Goal: Task Accomplishment & Management: Use online tool/utility

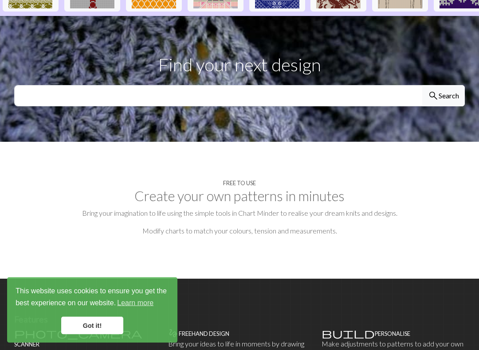
scroll to position [296, 0]
click at [103, 306] on link "Got it!" at bounding box center [92, 326] width 62 height 18
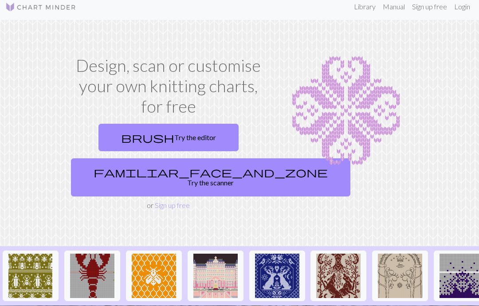
scroll to position [0, 0]
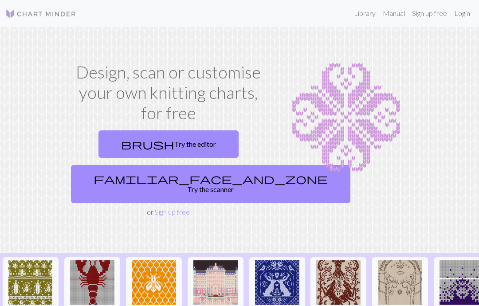
click at [139, 148] on link "brush Try the editor" at bounding box center [168, 143] width 140 height 27
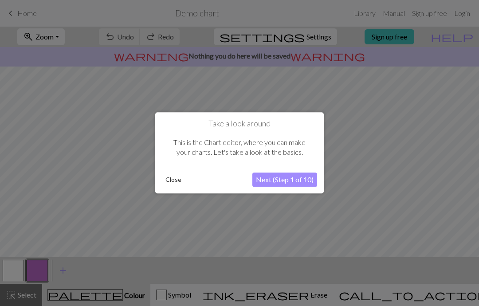
click at [275, 180] on button "Next (Step 1 of 10)" at bounding box center [284, 180] width 65 height 14
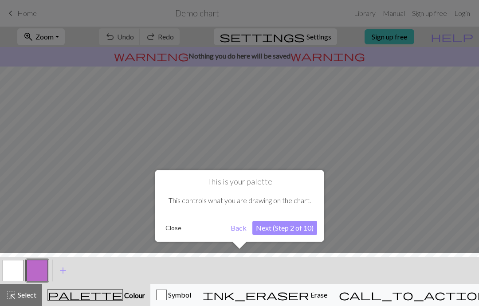
click at [275, 225] on button "Next (Step 2 of 10)" at bounding box center [284, 228] width 65 height 14
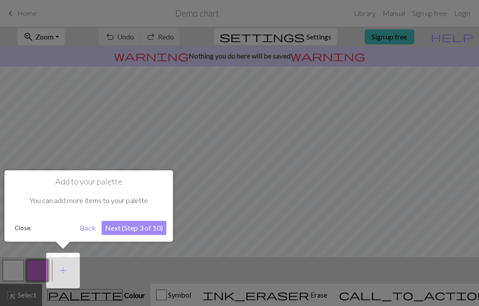
click at [123, 240] on div "Add to your palette You can add more items to your palette Close Back Next (Ste…" at bounding box center [88, 205] width 169 height 71
click at [125, 232] on button "Next (Step 3 of 10)" at bounding box center [134, 228] width 65 height 14
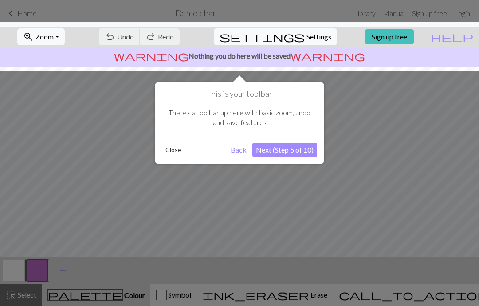
click at [285, 161] on div "This is your toolbar There's a toolbar up here with basic zoom, undo and save f…" at bounding box center [239, 122] width 169 height 81
click at [279, 150] on button "Next (Step 5 of 10)" at bounding box center [284, 150] width 65 height 14
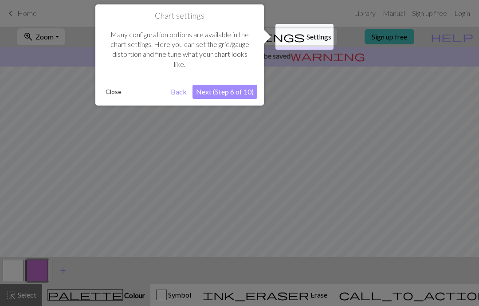
click at [205, 94] on button "Next (Step 6 of 10)" at bounding box center [224, 92] width 65 height 14
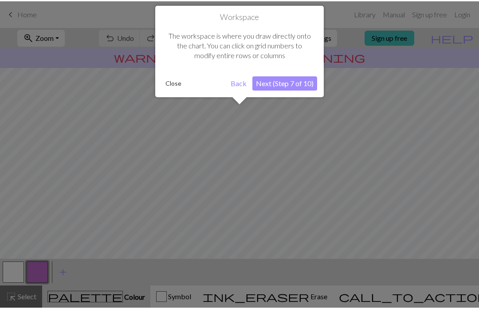
scroll to position [53, 0]
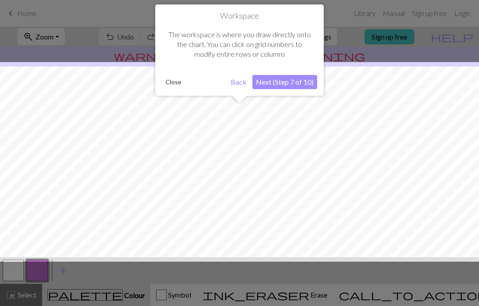
click at [275, 82] on button "Next (Step 7 of 10)" at bounding box center [284, 82] width 65 height 14
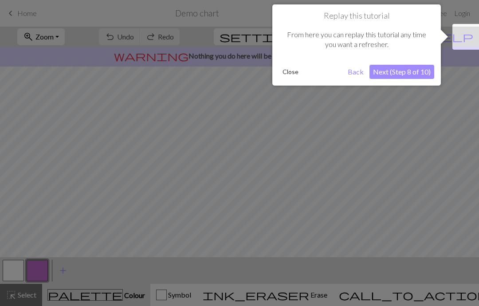
click at [391, 74] on button "Next (Step 8 of 10)" at bounding box center [401, 72] width 65 height 14
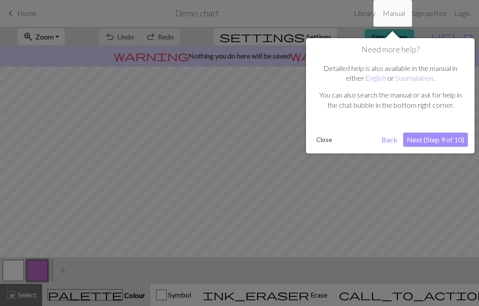
click at [429, 141] on button "Next (Step 9 of 10)" at bounding box center [435, 140] width 65 height 14
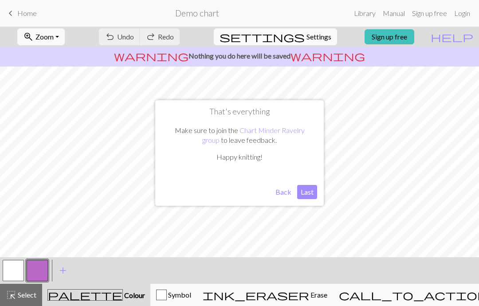
click at [305, 193] on button "Last" at bounding box center [307, 192] width 20 height 14
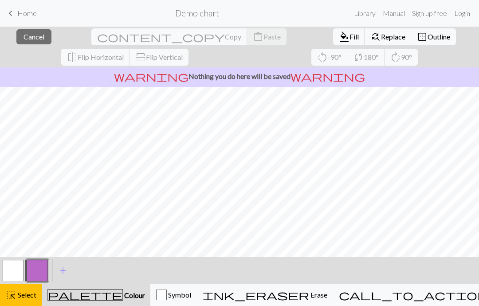
click at [357, 20] on link "Library" at bounding box center [364, 13] width 29 height 18
click at [365, 17] on link "Library" at bounding box center [364, 13] width 29 height 18
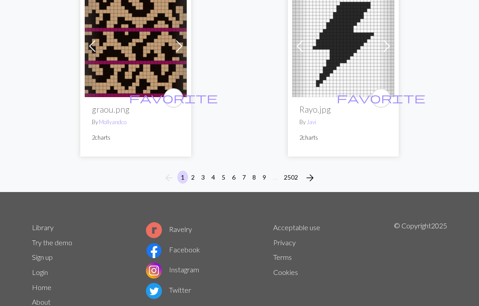
scroll to position [3050, 0]
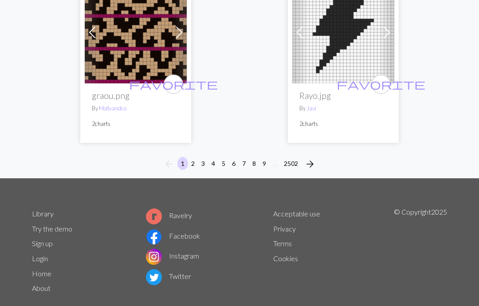
click at [190, 157] on button "2" at bounding box center [193, 163] width 11 height 13
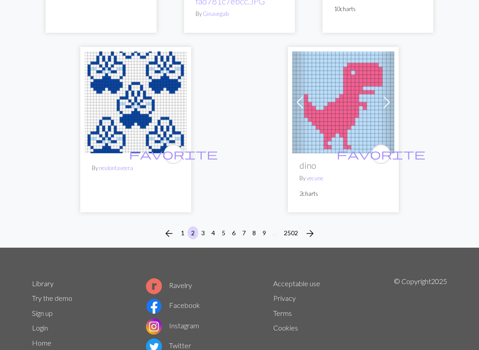
scroll to position [3007, 0]
click at [208, 227] on button "4" at bounding box center [213, 233] width 11 height 13
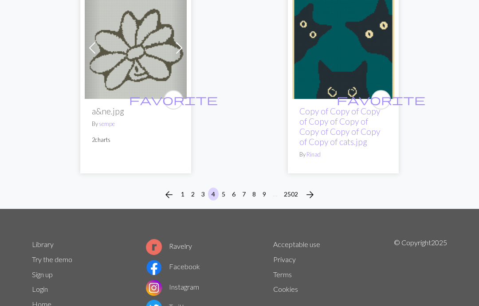
scroll to position [2962, 0]
click at [226, 189] on button "5" at bounding box center [223, 194] width 11 height 13
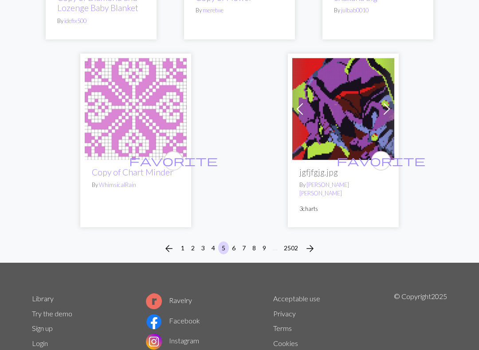
scroll to position [2932, 0]
click at [238, 242] on button "6" at bounding box center [233, 248] width 11 height 13
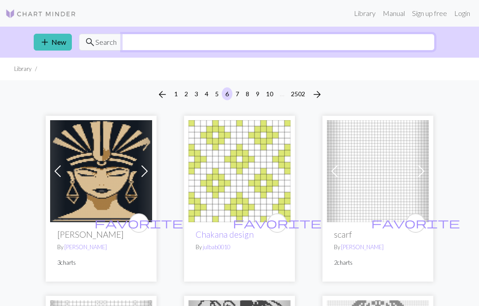
click at [167, 43] on input "text" at bounding box center [278, 42] width 313 height 17
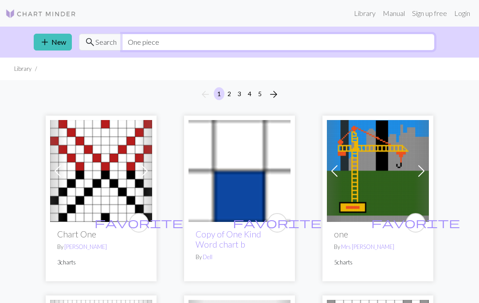
type input "One piece"
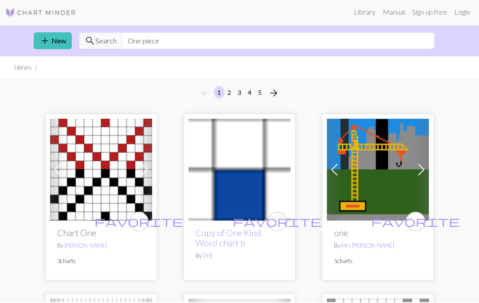
click at [105, 39] on span "Search" at bounding box center [105, 42] width 21 height 11
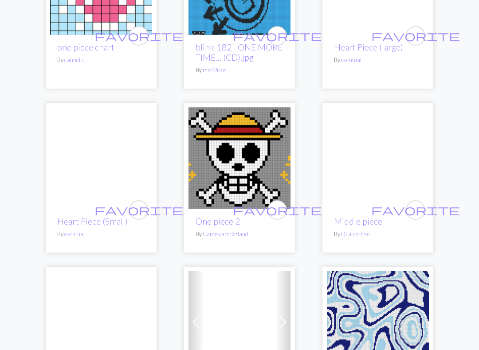
scroll to position [1989, 0]
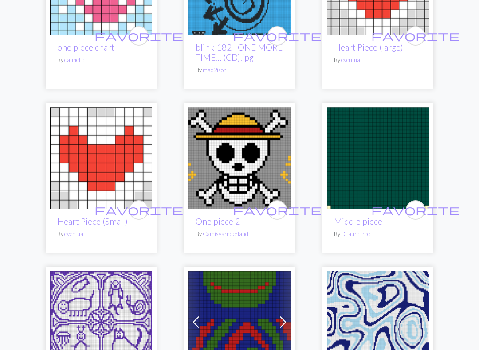
click at [222, 162] on img at bounding box center [239, 158] width 102 height 102
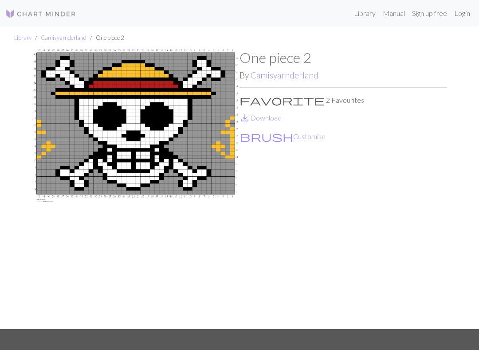
click at [262, 141] on button "brush Customise" at bounding box center [282, 137] width 86 height 12
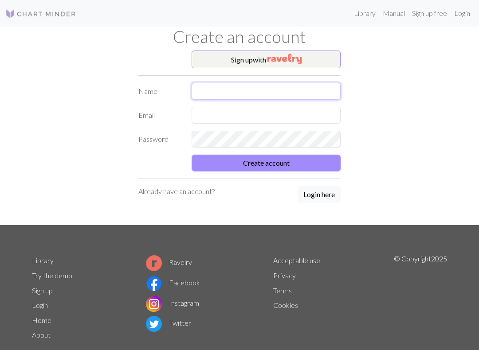
click at [249, 97] on input "text" at bounding box center [266, 91] width 149 height 17
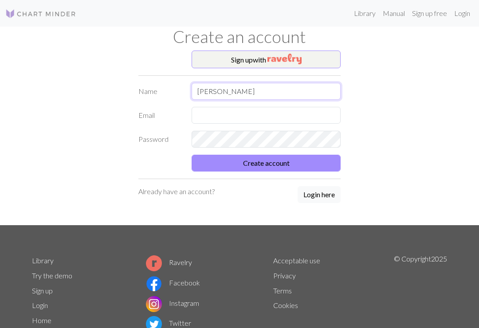
type input "[PERSON_NAME]"
click at [224, 122] on input "text" at bounding box center [266, 115] width 149 height 17
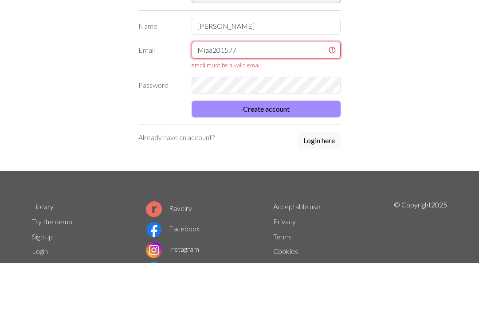
click at [249, 107] on input "Miaa201577" at bounding box center [266, 115] width 149 height 17
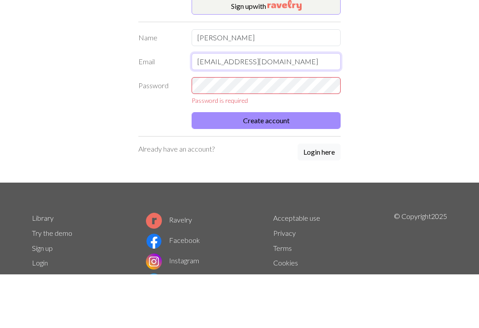
type input "Miaa201577@gmail.com"
click at [246, 166] on button "Create account" at bounding box center [266, 174] width 149 height 17
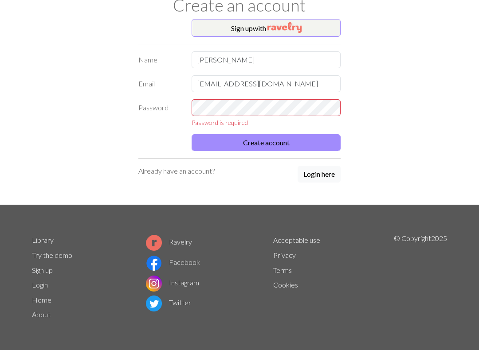
click at [256, 139] on button "Create account" at bounding box center [266, 142] width 149 height 17
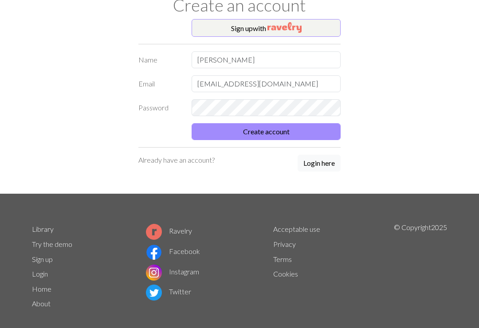
click at [255, 137] on button "Create account" at bounding box center [266, 131] width 149 height 17
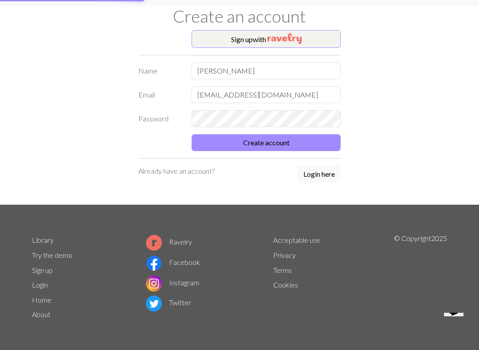
scroll to position [12, 0]
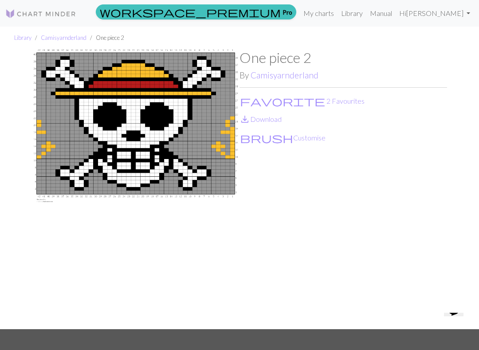
click at [269, 139] on button "brush Customise" at bounding box center [282, 138] width 86 height 12
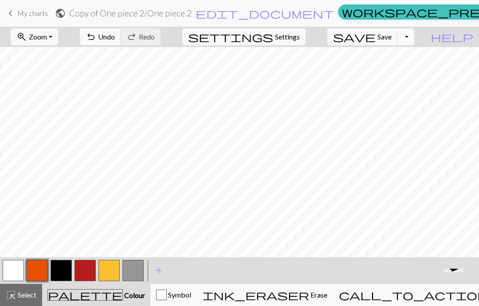
click at [58, 42] on button "zoom_in Zoom Zoom" at bounding box center [34, 36] width 47 height 17
click at [45, 60] on button "Fit all" at bounding box center [46, 56] width 70 height 14
click at [47, 40] on span "Zoom" at bounding box center [38, 36] width 18 height 8
click at [44, 126] on button "100%" at bounding box center [46, 121] width 70 height 14
click at [115, 35] on span "Undo" at bounding box center [106, 36] width 17 height 8
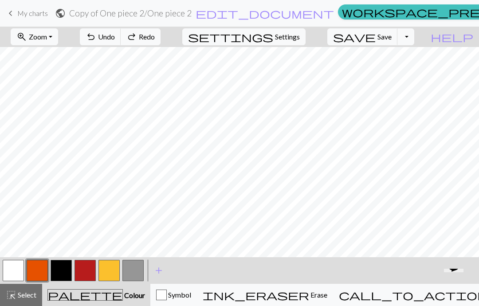
click at [115, 39] on span "Undo" at bounding box center [106, 36] width 17 height 8
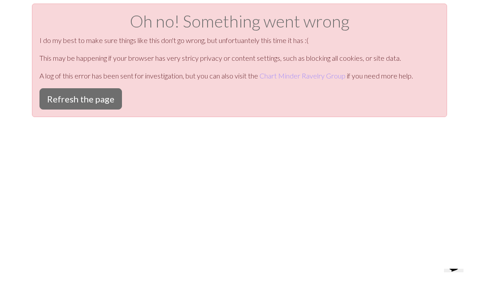
click at [98, 107] on button "Refresh the page" at bounding box center [80, 98] width 82 height 21
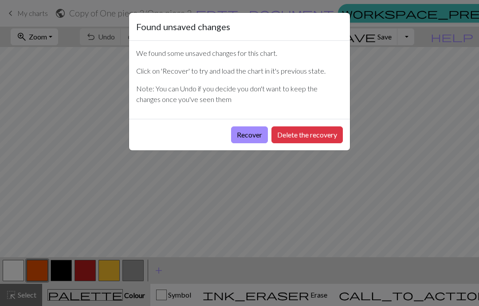
click at [243, 137] on button "Recover" at bounding box center [249, 134] width 37 height 17
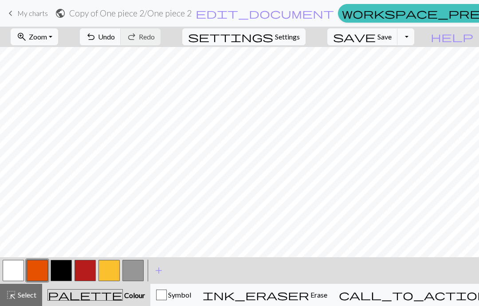
click at [115, 40] on span "Undo" at bounding box center [106, 36] width 17 height 8
click at [154, 39] on div "undo Undo Undo redo Redo Redo" at bounding box center [120, 37] width 94 height 20
click at [58, 41] on button "zoom_in Zoom Zoom" at bounding box center [34, 36] width 47 height 17
click at [42, 55] on button "Fit all" at bounding box center [46, 56] width 70 height 14
click at [297, 38] on span "Settings" at bounding box center [287, 36] width 25 height 11
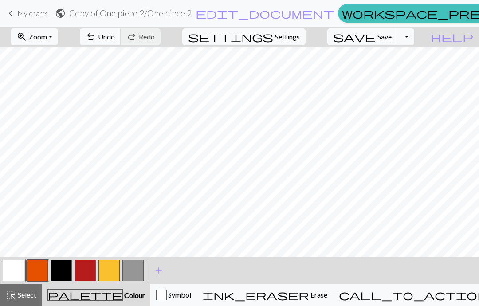
select select "aran"
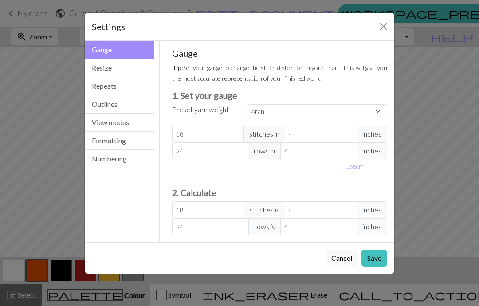
click at [103, 69] on button "Resize" at bounding box center [119, 68] width 69 height 18
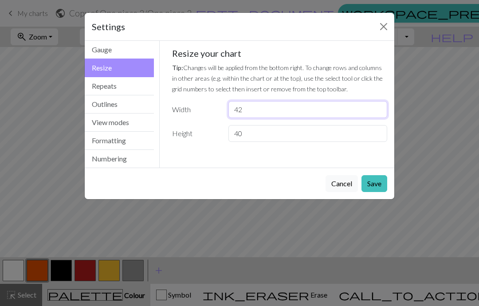
click at [245, 112] on input "42" at bounding box center [307, 109] width 159 height 17
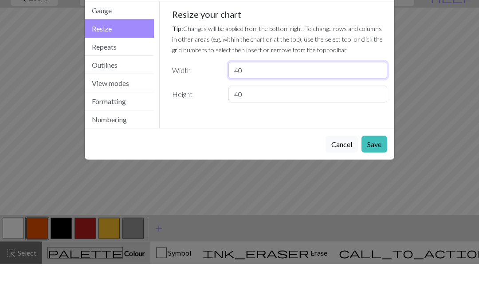
type input "4"
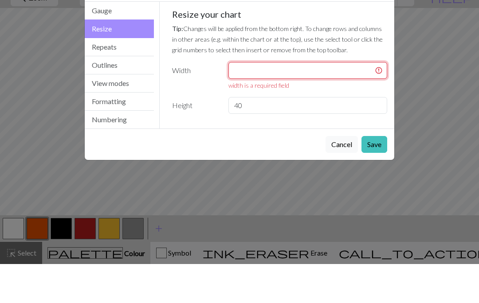
type input "4"
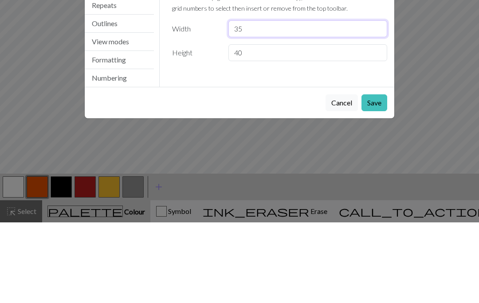
type input "35"
click at [376, 175] on button "Save" at bounding box center [374, 183] width 26 height 17
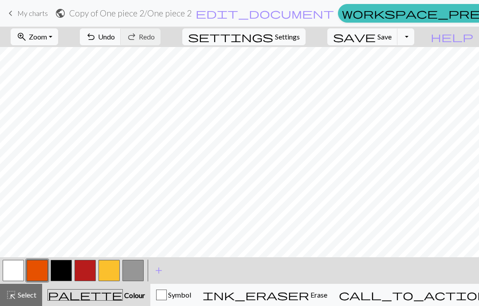
click at [121, 42] on button "undo Undo Undo" at bounding box center [100, 36] width 41 height 17
click at [121, 41] on button "undo Undo Undo" at bounding box center [100, 36] width 41 height 17
click at [115, 35] on span "Undo" at bounding box center [106, 36] width 17 height 8
click at [296, 38] on span "Settings" at bounding box center [287, 36] width 25 height 11
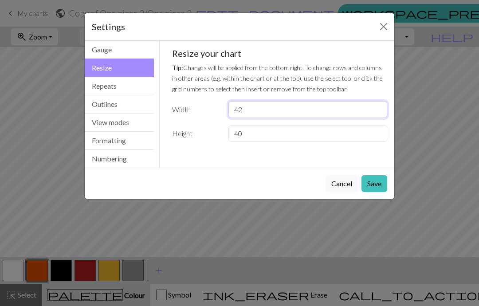
click at [243, 107] on input "42" at bounding box center [307, 109] width 159 height 17
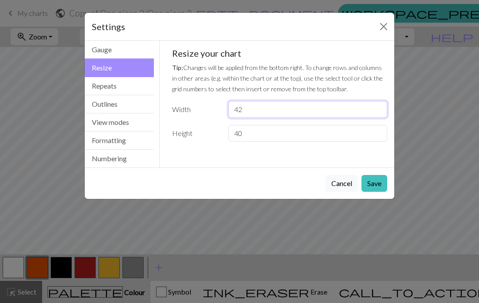
type input "4"
type input "35"
click at [441, 98] on div "Settings Resize Gauge Resize Repeats Outlines View modes Formatting Numbering G…" at bounding box center [239, 151] width 479 height 303
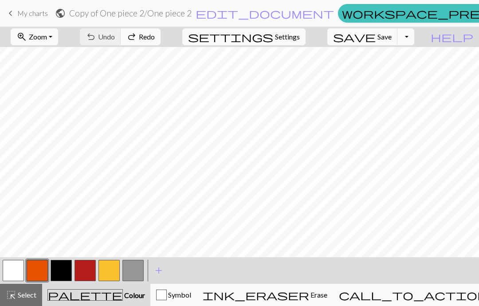
click at [293, 39] on span "Settings" at bounding box center [287, 36] width 25 height 11
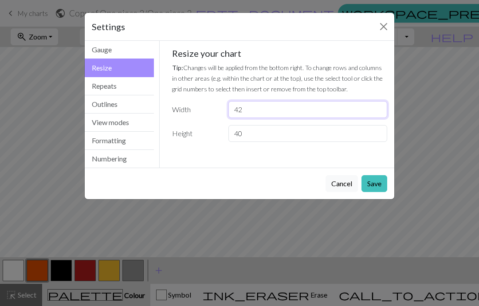
click at [246, 101] on input "42" at bounding box center [307, 109] width 159 height 17
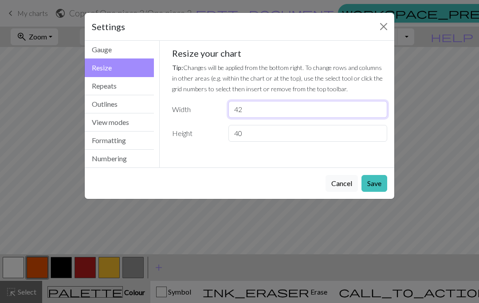
click at [255, 108] on input "42" at bounding box center [307, 109] width 159 height 17
type input "4"
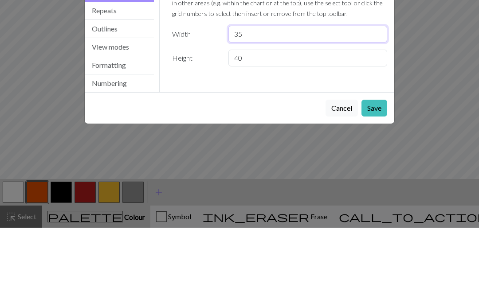
type input "35"
click at [381, 175] on button "Save" at bounding box center [374, 183] width 26 height 17
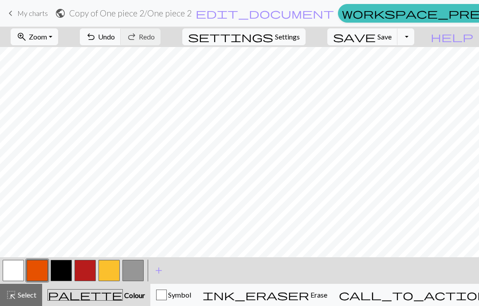
click at [47, 36] on span "Zoom" at bounding box center [38, 36] width 18 height 8
click at [38, 106] on button "50%" at bounding box center [46, 106] width 70 height 14
click at [27, 37] on span "zoom_in" at bounding box center [21, 37] width 11 height 12
click at [37, 57] on button "Fit all" at bounding box center [46, 56] width 70 height 14
click at [27, 37] on span "zoom_in" at bounding box center [21, 37] width 11 height 12
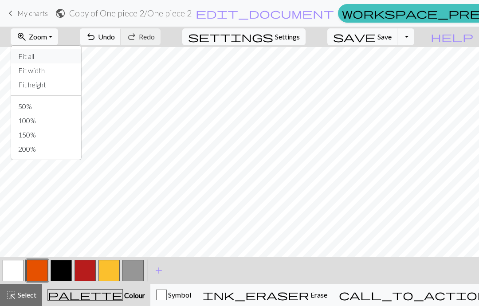
click at [42, 52] on button "Fit all" at bounding box center [46, 56] width 70 height 14
click at [27, 39] on span "zoom_in" at bounding box center [21, 37] width 11 height 12
click at [298, 40] on span "Settings" at bounding box center [287, 36] width 25 height 11
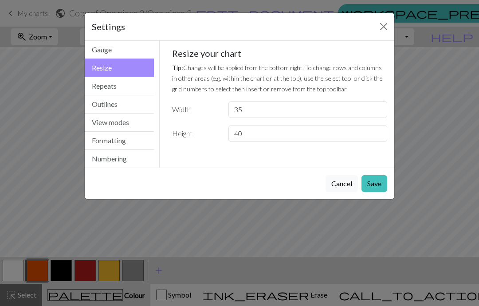
click at [117, 145] on button "Formatting" at bounding box center [119, 141] width 69 height 18
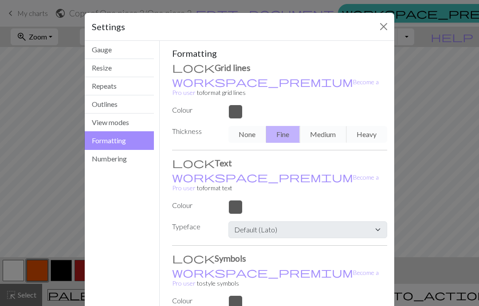
click at [102, 64] on button "Resize" at bounding box center [119, 68] width 69 height 18
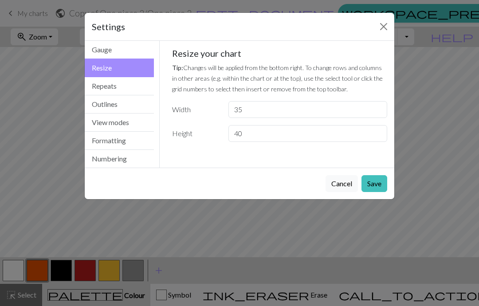
click at [101, 55] on button "Gauge" at bounding box center [119, 50] width 69 height 18
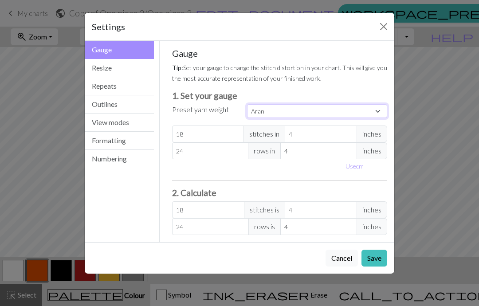
click at [256, 109] on select "Custom Square Lace Light Fingering Fingering Sport Double knit Worsted Aran Bul…" at bounding box center [317, 111] width 140 height 14
select select "superbulky"
type input "8"
type input "15"
type input "8"
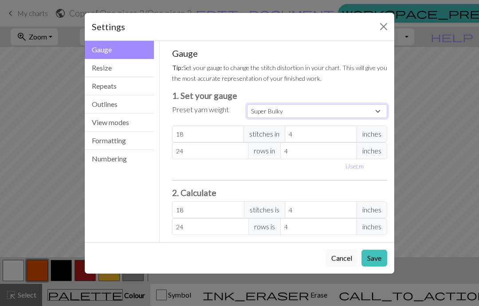
type input "15"
click at [368, 248] on div "Cancel Save" at bounding box center [240, 257] width 310 height 31
click at [371, 259] on button "Save" at bounding box center [374, 258] width 26 height 17
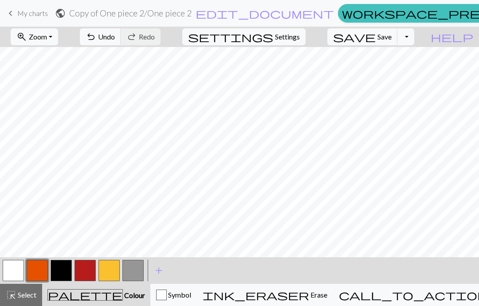
click at [30, 16] on span "My charts" at bounding box center [32, 13] width 31 height 8
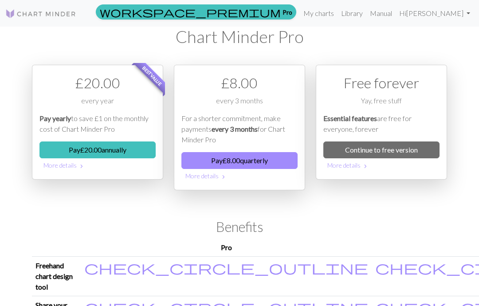
click at [366, 14] on link "Library" at bounding box center [352, 13] width 29 height 18
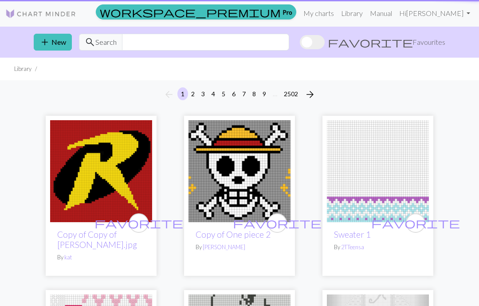
click at [366, 8] on link "Library" at bounding box center [352, 13] width 29 height 18
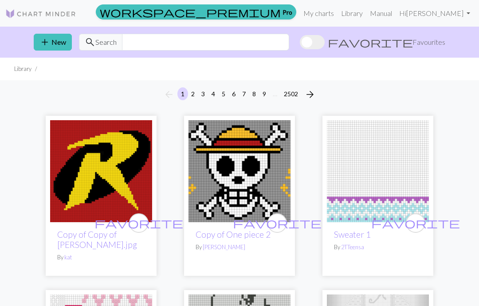
click at [221, 216] on img at bounding box center [239, 171] width 102 height 102
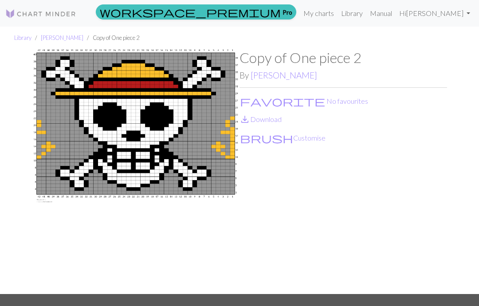
click at [248, 97] on span "favorite" at bounding box center [282, 101] width 85 height 12
click at [265, 118] on link "save_alt Download" at bounding box center [260, 119] width 42 height 8
click at [323, 204] on div "Copy of One piece 2 By Marilyn Saenz favorite 1 Favourite save_alt Download bru…" at bounding box center [343, 171] width 208 height 245
click at [267, 137] on button "brush Customise" at bounding box center [282, 138] width 86 height 12
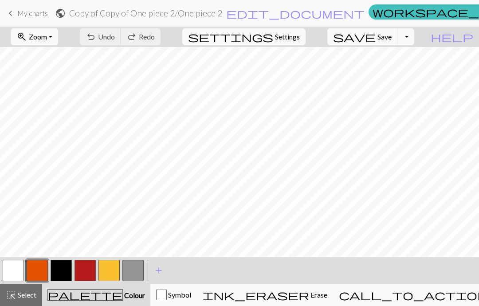
click at [45, 36] on button "zoom_in Zoom Zoom" at bounding box center [34, 36] width 47 height 17
click at [47, 61] on button "Fit all" at bounding box center [46, 56] width 70 height 14
click at [47, 35] on span "Zoom" at bounding box center [38, 36] width 18 height 8
click at [43, 105] on button "50%" at bounding box center [46, 106] width 70 height 14
click at [27, 35] on span "zoom_in" at bounding box center [21, 37] width 11 height 12
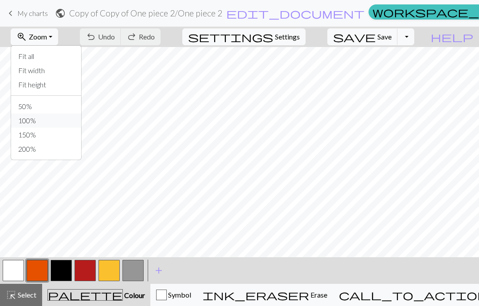
click at [41, 122] on button "100%" at bounding box center [46, 121] width 70 height 14
click at [47, 39] on span "Zoom" at bounding box center [38, 36] width 18 height 8
click at [39, 105] on button "50%" at bounding box center [46, 106] width 70 height 14
click at [288, 40] on span "Settings" at bounding box center [287, 36] width 25 height 11
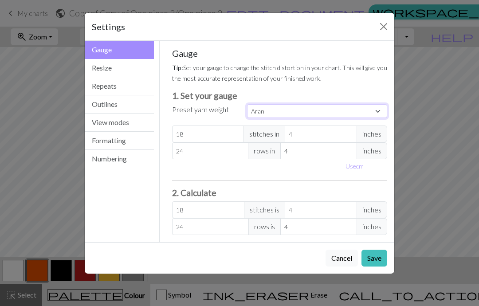
click at [259, 111] on select "Custom Square Lace Light Fingering Fingering Sport Double knit Worsted Aran Bul…" at bounding box center [317, 111] width 140 height 14
click at [262, 115] on select "Custom Square Lace Light Fingering Fingering Sport Double knit Worsted Aran Bul…" at bounding box center [317, 111] width 140 height 14
select select "superbulky"
type input "8"
type input "15"
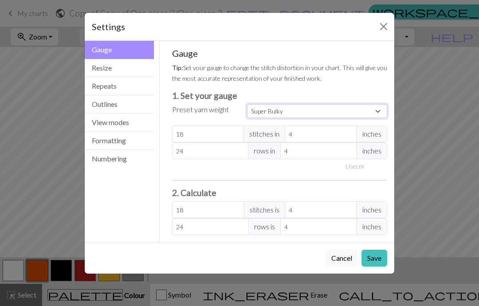
type input "8"
type input "15"
click at [371, 252] on button "Save" at bounding box center [374, 258] width 26 height 17
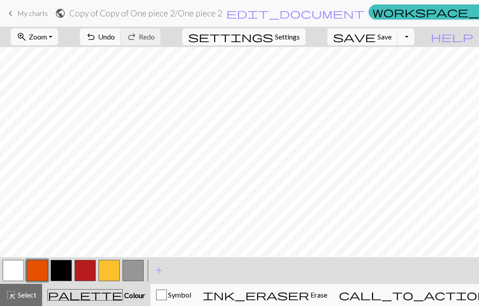
click at [291, 32] on span "Settings" at bounding box center [287, 36] width 25 height 11
select select "superbulky"
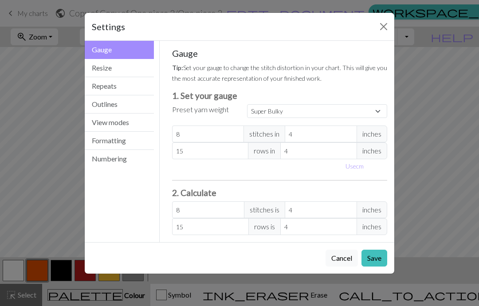
click at [107, 69] on button "Resize" at bounding box center [119, 68] width 69 height 18
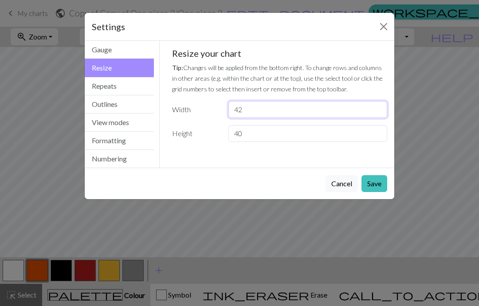
click at [255, 106] on input "42" at bounding box center [307, 109] width 159 height 17
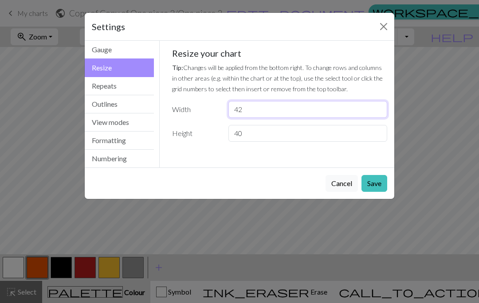
type input "4"
type input "35"
click at [220, 35] on div "Settings" at bounding box center [240, 27] width 310 height 28
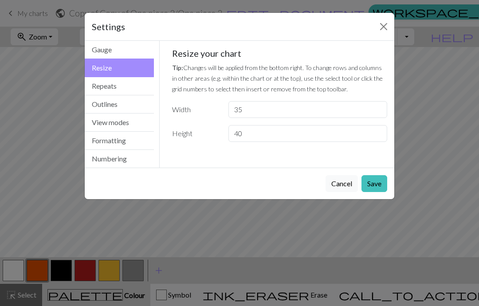
click at [375, 185] on button "Save" at bounding box center [374, 183] width 26 height 17
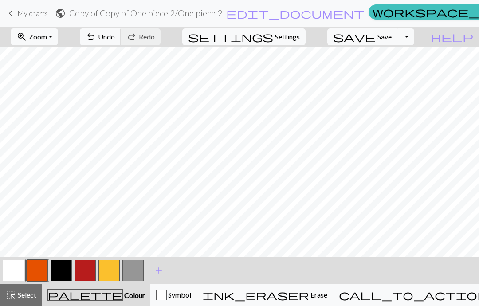
click at [96, 32] on span "undo" at bounding box center [91, 37] width 11 height 12
click at [47, 39] on span "Zoom" at bounding box center [38, 36] width 18 height 8
click at [41, 148] on button "200%" at bounding box center [46, 149] width 70 height 14
click at [44, 35] on button "zoom_in Zoom Zoom" at bounding box center [34, 36] width 47 height 17
click at [43, 55] on button "Fit all" at bounding box center [46, 56] width 70 height 14
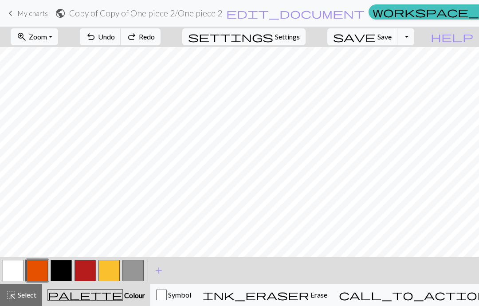
click at [35, 12] on span "My charts" at bounding box center [32, 13] width 31 height 8
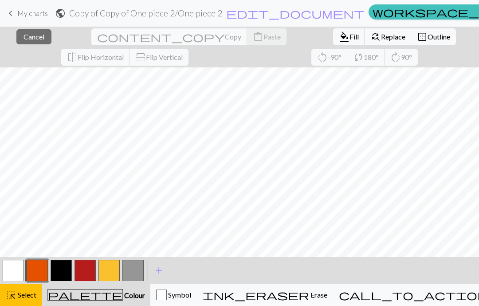
click at [31, 41] on span "Cancel" at bounding box center [34, 36] width 21 height 8
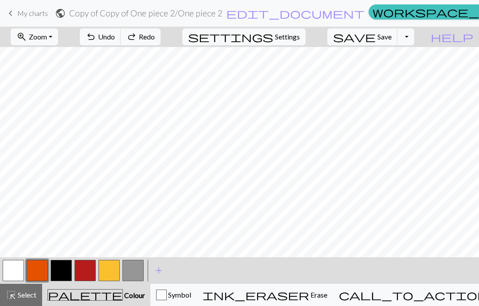
click at [326, 302] on button "ink_eraser Erase Erase" at bounding box center [265, 295] width 136 height 22
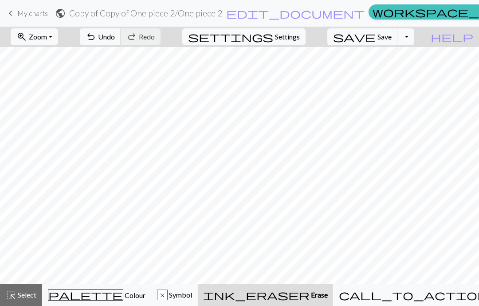
click at [121, 43] on button "undo Undo Undo" at bounding box center [100, 36] width 41 height 17
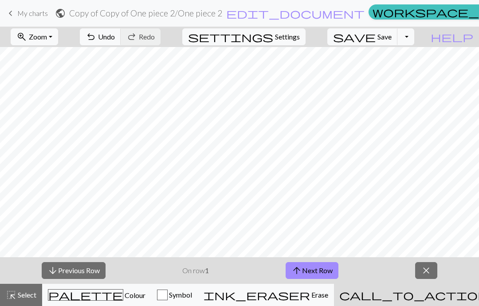
click at [424, 269] on span "close" at bounding box center [426, 270] width 11 height 12
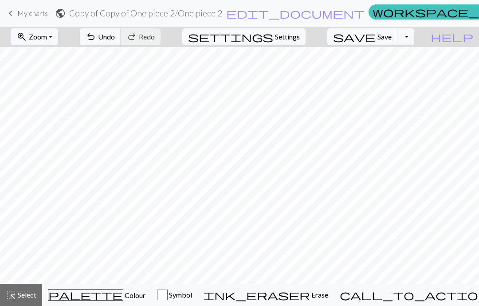
click at [17, 12] on link "keyboard_arrow_left My charts" at bounding box center [26, 13] width 43 height 15
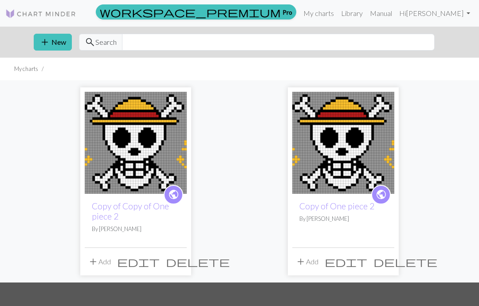
click at [389, 261] on span "delete" at bounding box center [405, 261] width 64 height 12
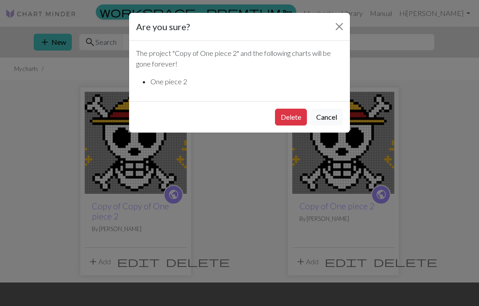
click at [285, 116] on button "Delete" at bounding box center [291, 117] width 32 height 17
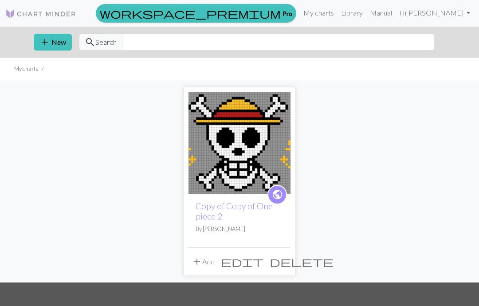
click at [396, 11] on link "Manual" at bounding box center [380, 13] width 29 height 18
click at [466, 14] on link "Hi [PERSON_NAME]" at bounding box center [435, 13] width 78 height 18
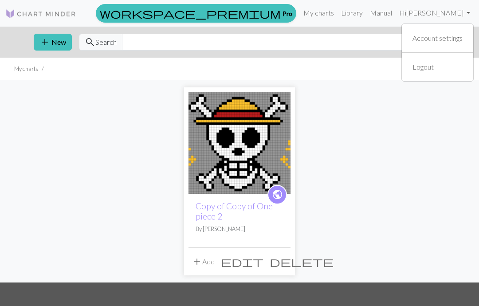
click at [234, 158] on img at bounding box center [239, 143] width 102 height 102
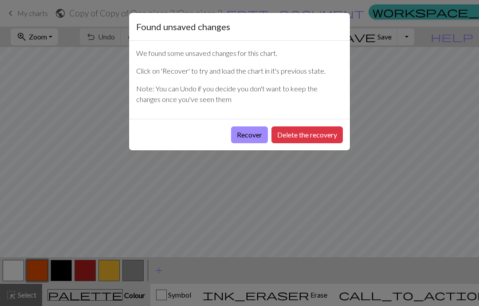
click at [245, 130] on button "Recover" at bounding box center [249, 134] width 37 height 17
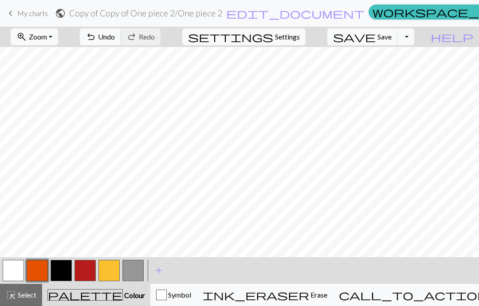
click at [96, 37] on span "undo" at bounding box center [91, 37] width 11 height 12
click at [156, 32] on div "undo Undo Undo redo Redo Redo" at bounding box center [120, 37] width 94 height 20
click at [44, 38] on button "zoom_in Zoom Zoom" at bounding box center [34, 36] width 47 height 17
click at [41, 55] on button "Fit all" at bounding box center [46, 56] width 70 height 14
click at [292, 40] on span "Settings" at bounding box center [287, 36] width 25 height 11
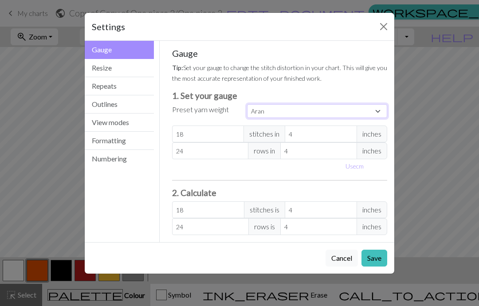
click at [273, 104] on select "Custom Square Lace Light Fingering Fingering Sport Double knit Worsted Aran Bul…" at bounding box center [317, 111] width 140 height 14
select select "superbulky"
type input "8"
type input "15"
type input "8"
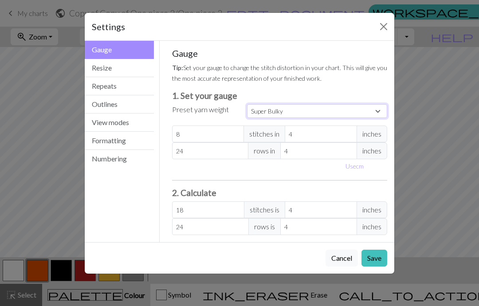
type input "15"
click at [219, 137] on input "8" at bounding box center [208, 134] width 72 height 17
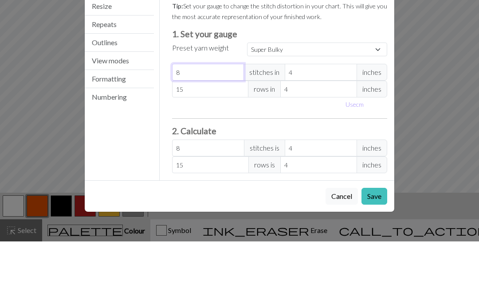
select select "custom"
type input "0"
click at [377, 48] on div "Gauge Tip: Set your gauge to change the stitch distortion in your chart. This w…" at bounding box center [280, 141] width 216 height 187
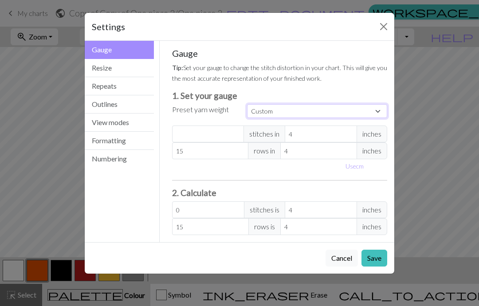
click at [373, 106] on select "Custom Square Lace Light Fingering Fingering Sport Double knit Worsted Aran Bul…" at bounding box center [317, 111] width 140 height 14
select select "bulky"
type input "14"
type input "19"
type input "14"
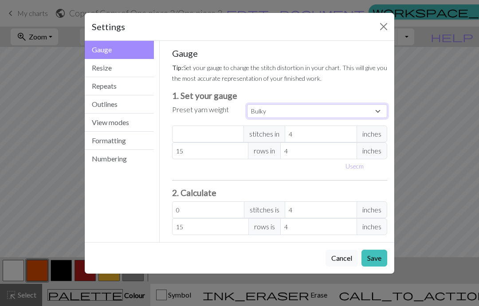
type input "19"
click at [380, 106] on select "Custom Square Lace Light Fingering Fingering Sport Double knit Worsted Aran Bul…" at bounding box center [317, 111] width 140 height 14
select select "superbulky"
type input "8"
type input "15"
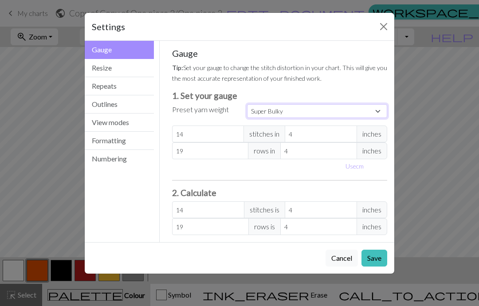
type input "8"
type input "15"
click at [383, 254] on button "Save" at bounding box center [374, 258] width 26 height 17
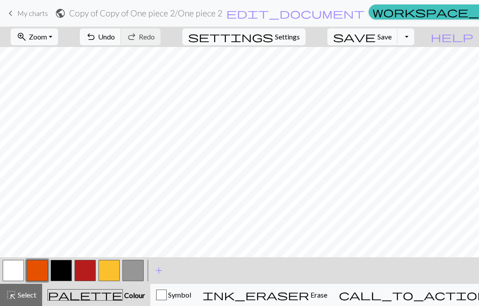
click at [292, 36] on span "Settings" at bounding box center [287, 36] width 25 height 11
select select "superbulky"
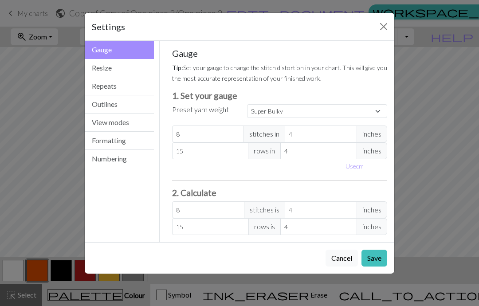
click at [109, 69] on button "Resize" at bounding box center [119, 68] width 69 height 18
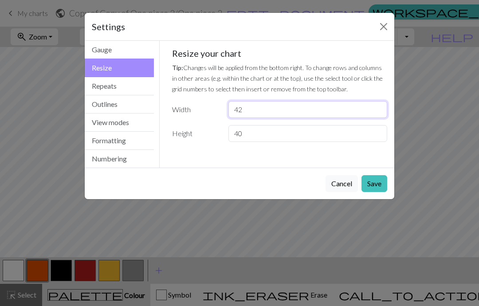
click at [251, 105] on input "42" at bounding box center [307, 109] width 159 height 17
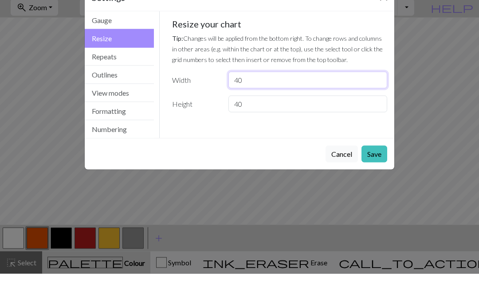
type input "40"
click at [252, 125] on input "40" at bounding box center [307, 133] width 159 height 17
click at [253, 125] on input "40" at bounding box center [307, 133] width 159 height 17
click at [259, 125] on input "40" at bounding box center [307, 133] width 159 height 17
type input "4"
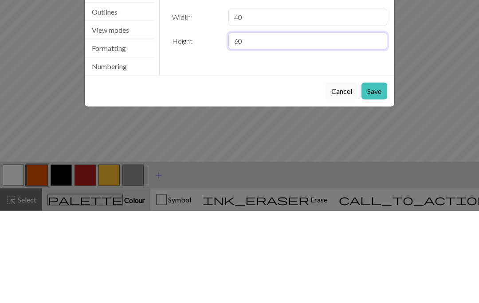
type input "60"
click at [380, 175] on button "Save" at bounding box center [374, 183] width 26 height 17
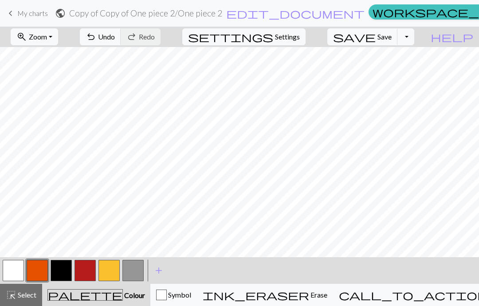
click at [376, 39] on span "save" at bounding box center [354, 37] width 43 height 12
click at [392, 37] on span "Save" at bounding box center [384, 36] width 14 height 8
click at [392, 39] on span "Save" at bounding box center [384, 36] width 14 height 8
click at [414, 35] on button "Toggle Dropdown" at bounding box center [405, 36] width 17 height 17
click at [394, 68] on button "save_alt Download" at bounding box center [340, 70] width 146 height 14
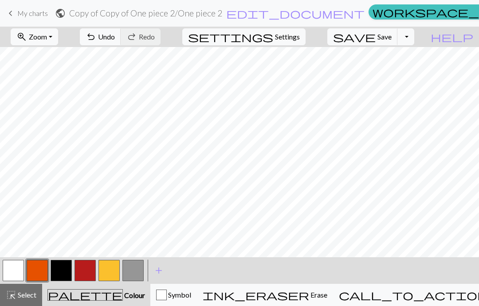
click at [115, 34] on span "Undo" at bounding box center [106, 36] width 17 height 8
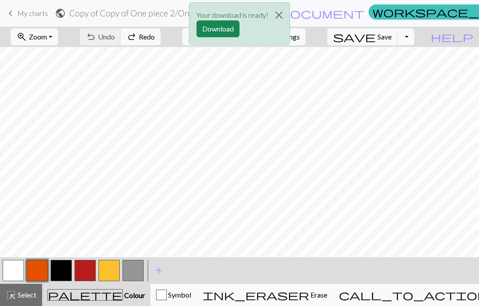
click at [227, 31] on button "Download" at bounding box center [217, 28] width 43 height 17
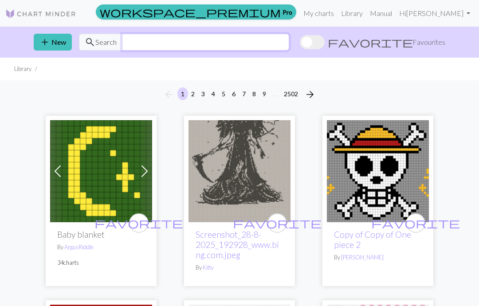
click at [221, 47] on input "text" at bounding box center [205, 42] width 167 height 17
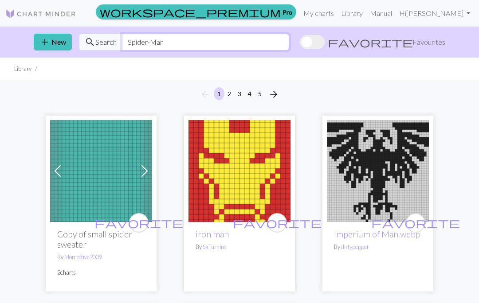
type input "Spider-Man"
click at [444, 85] on div "arrow_back 1 2 3 4 5 arrow_forward" at bounding box center [239, 94] width 479 height 28
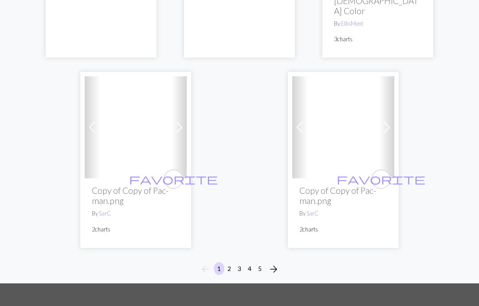
scroll to position [3113, 0]
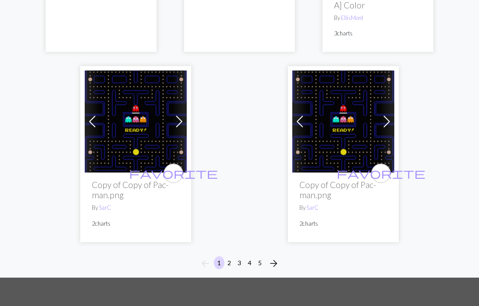
click at [236, 256] on button "3" at bounding box center [239, 262] width 11 height 13
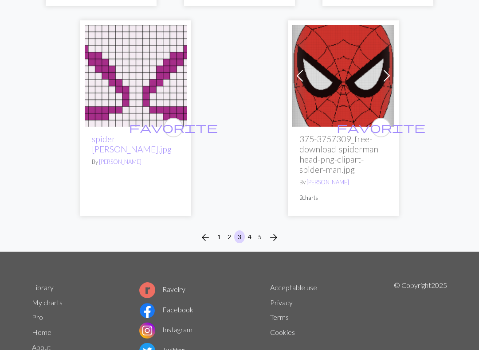
scroll to position [3108, 0]
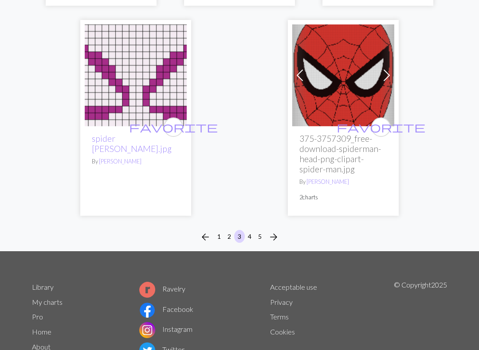
click at [229, 230] on button "2" at bounding box center [229, 236] width 11 height 13
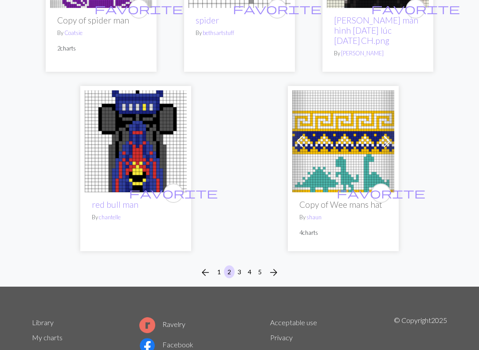
scroll to position [2942, 0]
click at [252, 266] on button "4" at bounding box center [249, 272] width 11 height 13
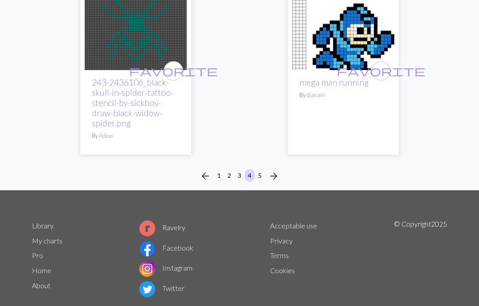
scroll to position [3024, 0]
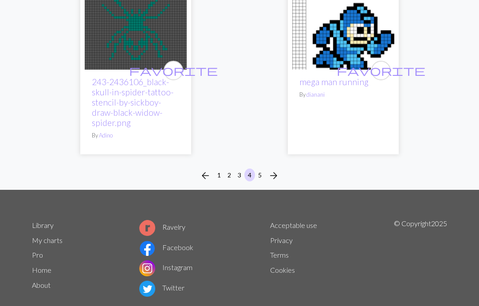
click at [265, 169] on button "arrow_forward" at bounding box center [274, 176] width 18 height 14
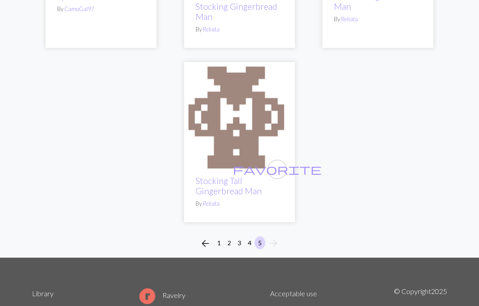
scroll to position [2296, 0]
click at [219, 237] on button "1" at bounding box center [219, 242] width 11 height 13
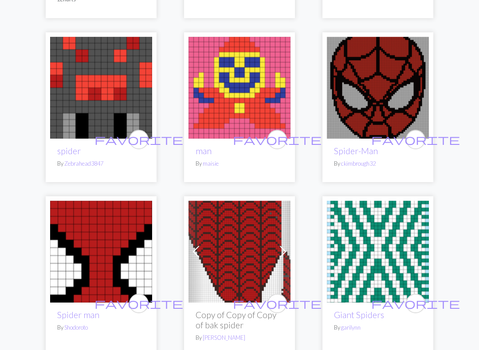
scroll to position [273, 0]
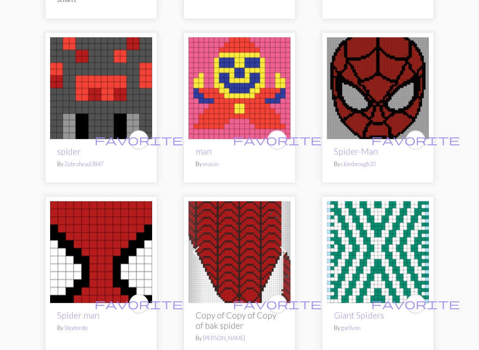
click at [106, 253] on img at bounding box center [101, 252] width 102 height 102
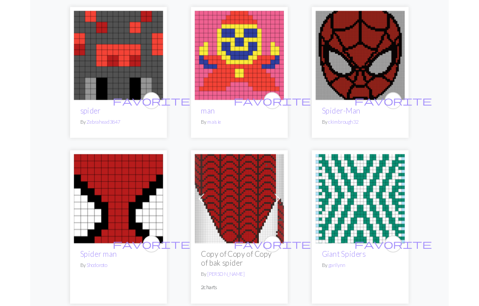
scroll to position [298, 0]
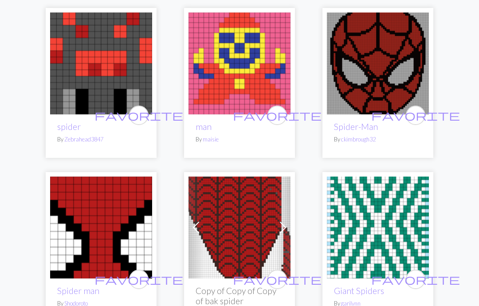
click at [391, 63] on img at bounding box center [378, 63] width 102 height 102
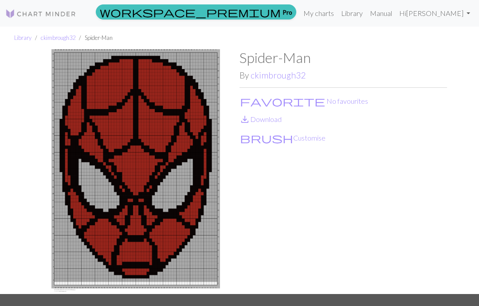
click at [267, 137] on button "brush Customise" at bounding box center [282, 138] width 86 height 12
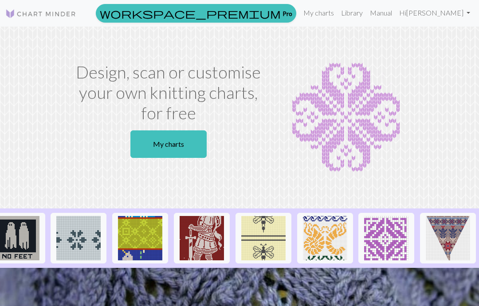
scroll to position [0, 1060]
click at [356, 13] on link "Library" at bounding box center [352, 13] width 29 height 18
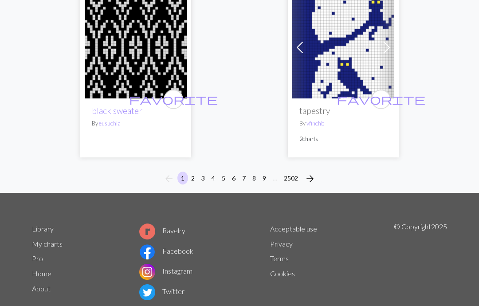
scroll to position [3029, 0]
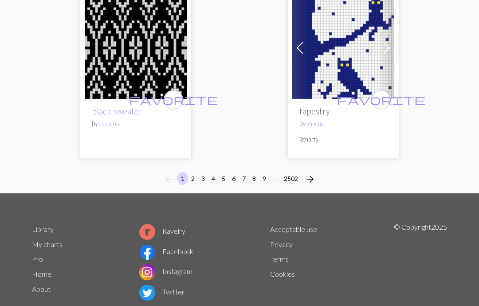
click at [193, 172] on button "2" at bounding box center [193, 178] width 11 height 13
click at [196, 172] on button "2" at bounding box center [193, 178] width 11 height 13
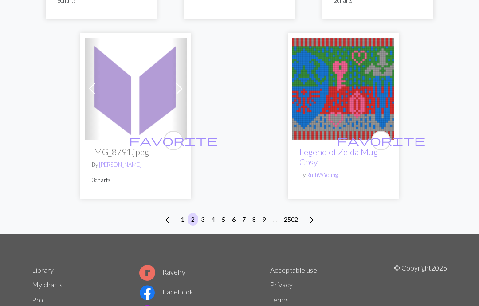
scroll to position [3082, 0]
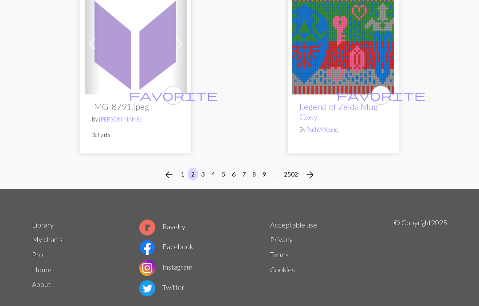
click at [203, 168] on button "3" at bounding box center [203, 174] width 11 height 13
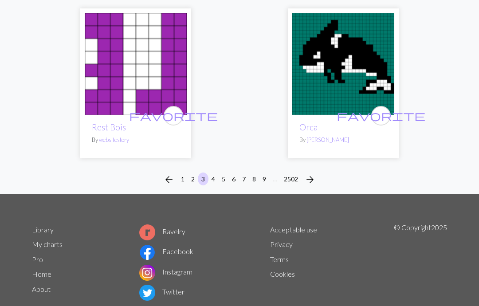
scroll to position [3035, 0]
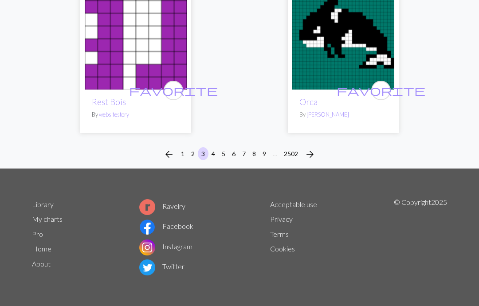
click at [213, 152] on button "4" at bounding box center [213, 153] width 11 height 13
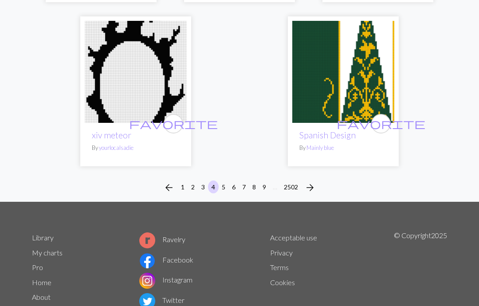
scroll to position [2943, 0]
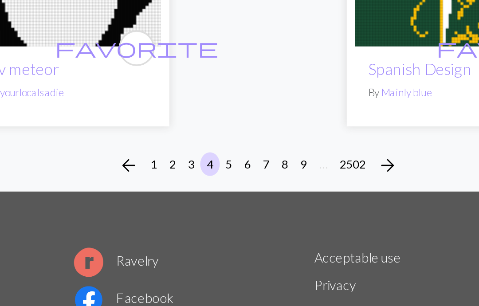
click at [218, 149] on button "5" at bounding box center [223, 155] width 11 height 13
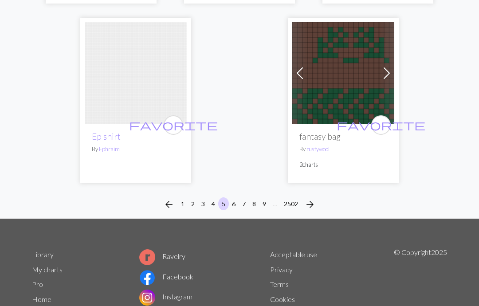
scroll to position [3061, 0]
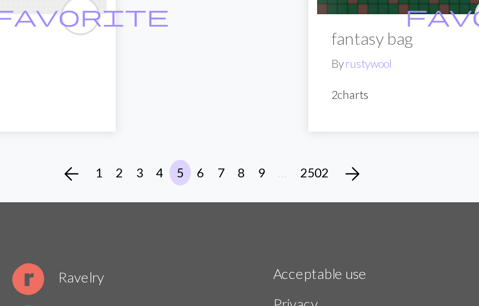
click at [228, 160] on button "6" at bounding box center [233, 166] width 11 height 13
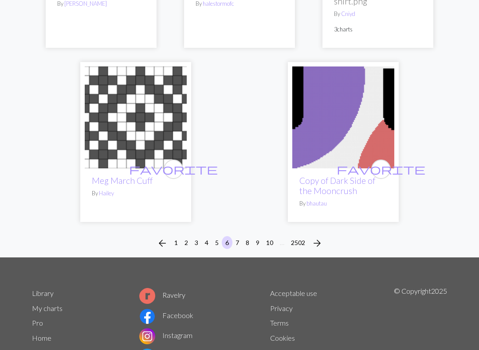
scroll to position [2925, 0]
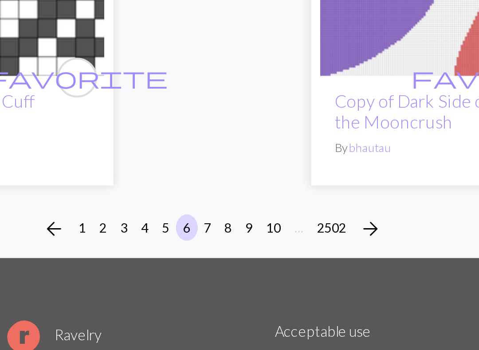
click at [232, 236] on button "7" at bounding box center [237, 242] width 11 height 13
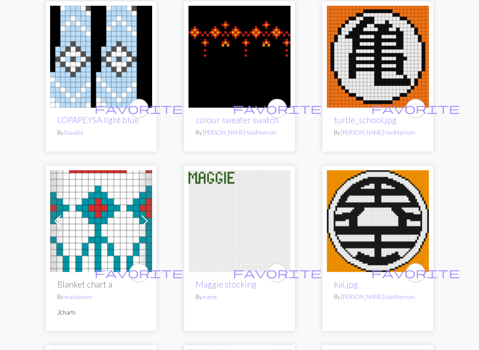
scroll to position [671, 0]
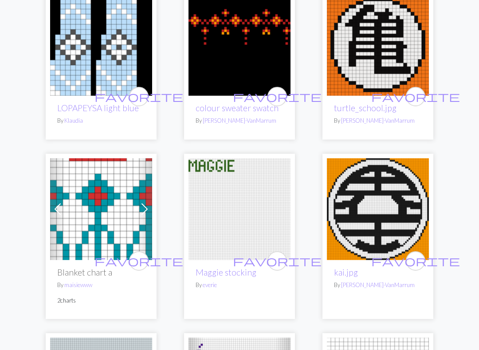
click at [421, 90] on span "favorite" at bounding box center [415, 97] width 89 height 14
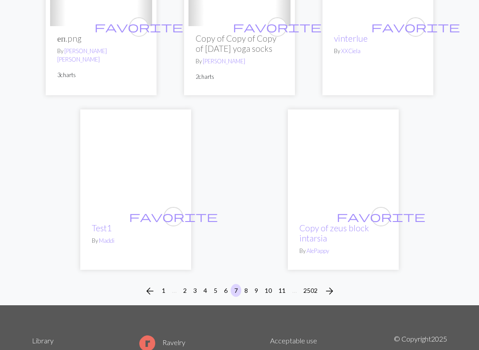
scroll to position [2923, 0]
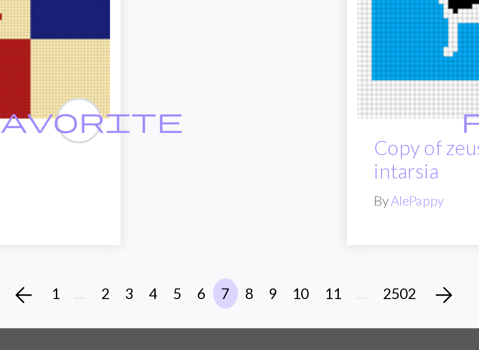
click at [241, 284] on button "8" at bounding box center [246, 290] width 11 height 13
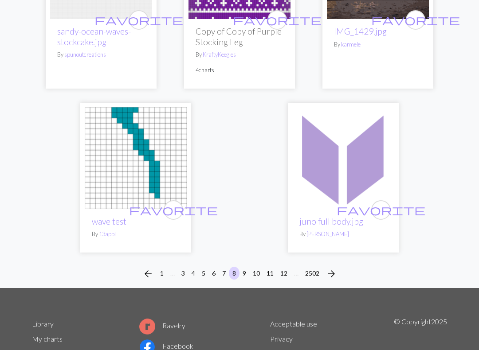
scroll to position [2954, 0]
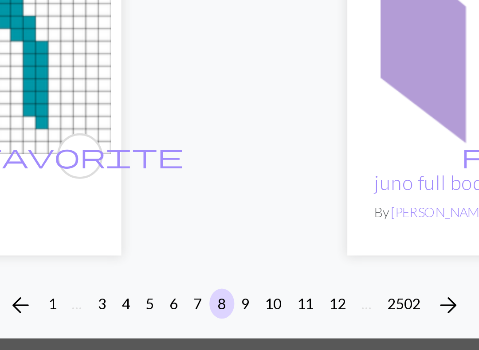
click at [239, 267] on button "9" at bounding box center [244, 273] width 11 height 13
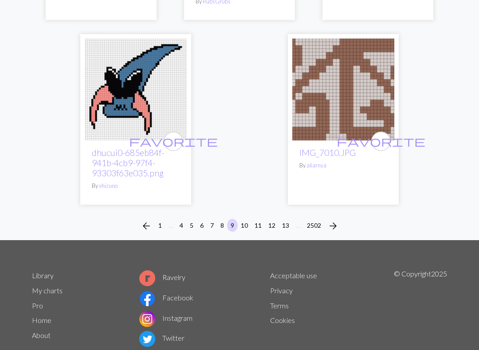
scroll to position [2976, 0]
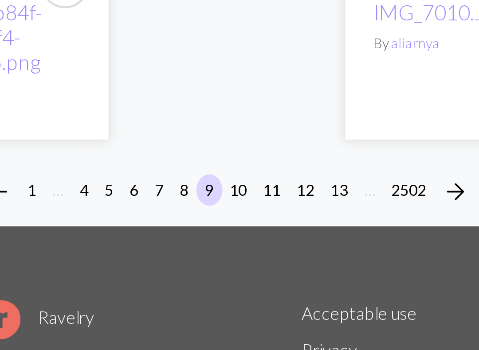
click at [237, 219] on button "10" at bounding box center [244, 225] width 14 height 13
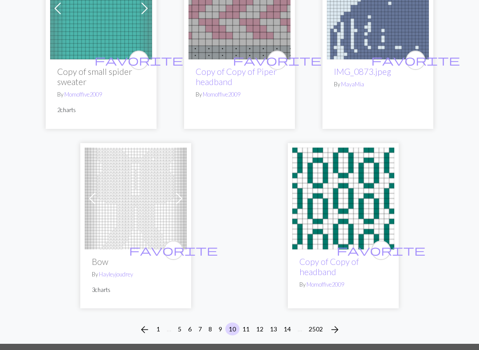
scroll to position [2916, 0]
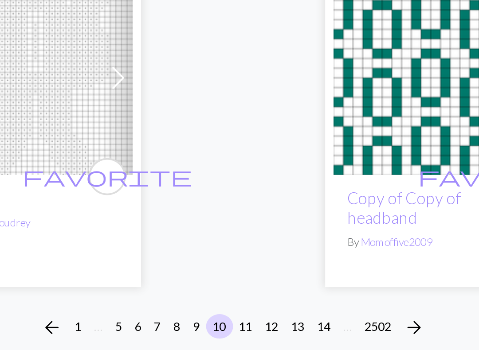
click at [239, 306] on button "11" at bounding box center [246, 326] width 14 height 13
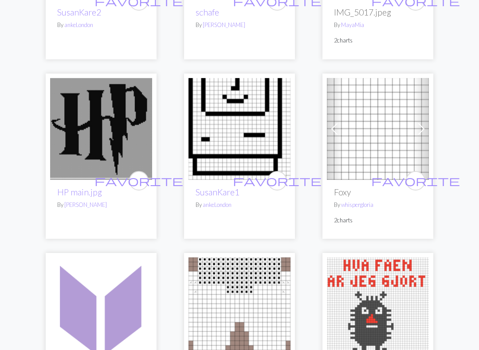
scroll to position [222, 0]
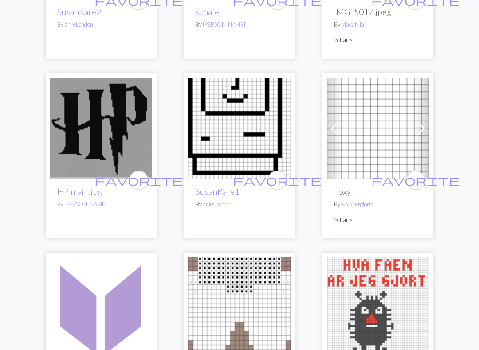
click at [140, 179] on span "favorite" at bounding box center [138, 181] width 89 height 14
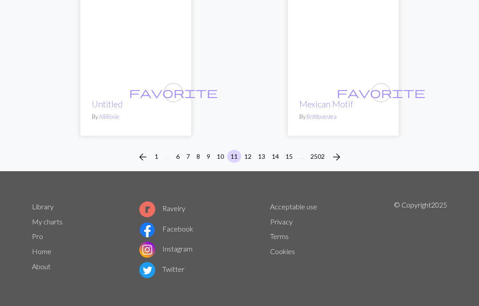
scroll to position [2959, 0]
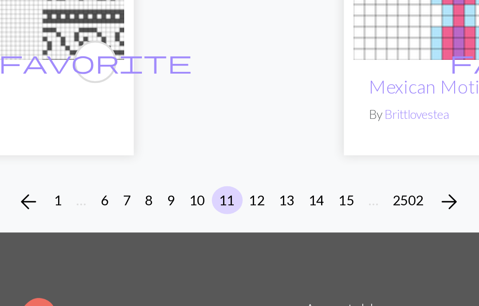
click at [241, 150] on button "12" at bounding box center [248, 156] width 14 height 13
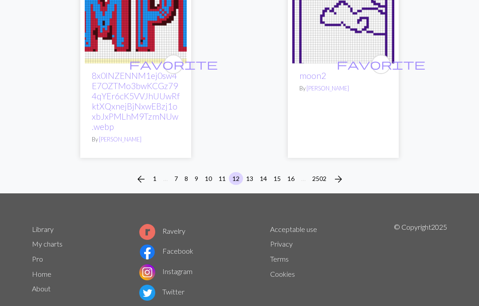
scroll to position [3113, 0]
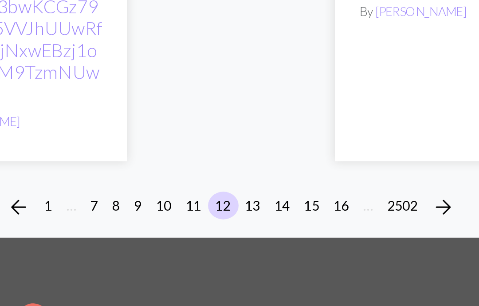
click at [243, 169] on button "13" at bounding box center [250, 175] width 14 height 13
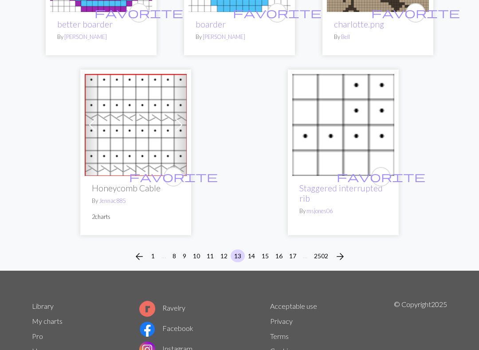
scroll to position [3019, 0]
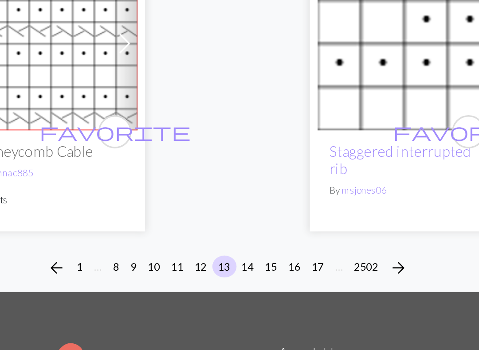
click at [244, 249] on button "14" at bounding box center [251, 255] width 14 height 13
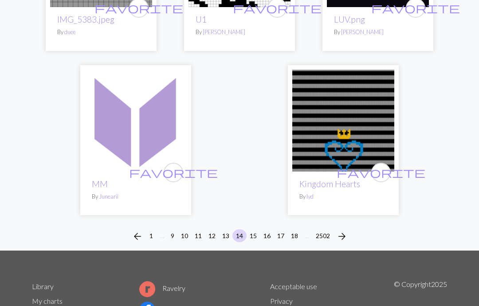
scroll to position [2924, 0]
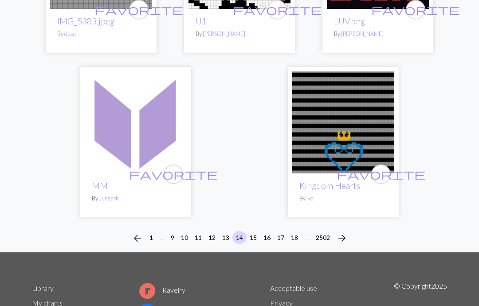
click at [258, 231] on button "15" at bounding box center [253, 237] width 14 height 13
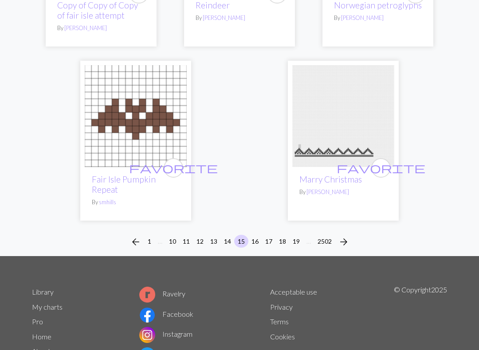
scroll to position [2847, 0]
click at [259, 235] on button "16" at bounding box center [255, 241] width 14 height 13
click at [257, 235] on button "16" at bounding box center [255, 241] width 14 height 13
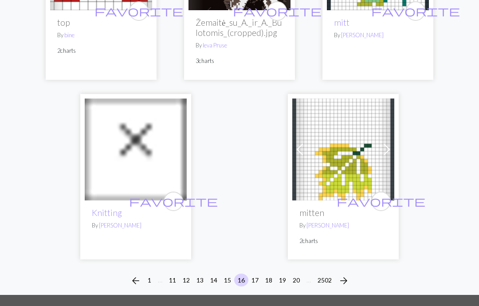
scroll to position [2896, 0]
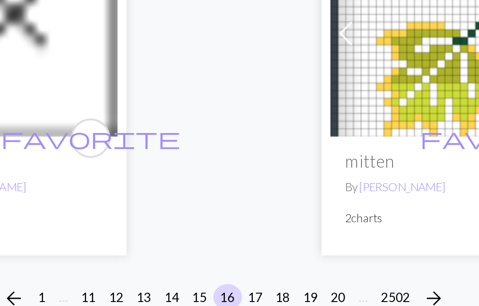
click at [248, 274] on button "17" at bounding box center [255, 280] width 14 height 13
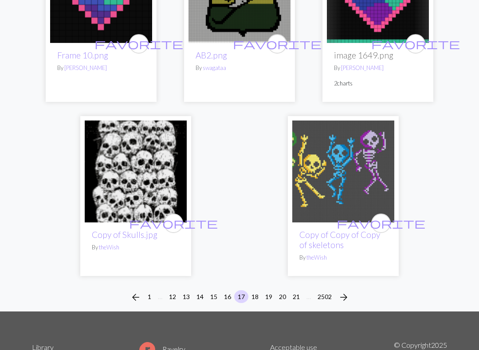
scroll to position [2911, 0]
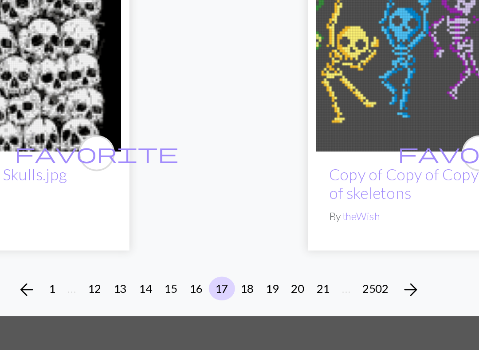
click at [248, 290] on button "18" at bounding box center [255, 296] width 14 height 13
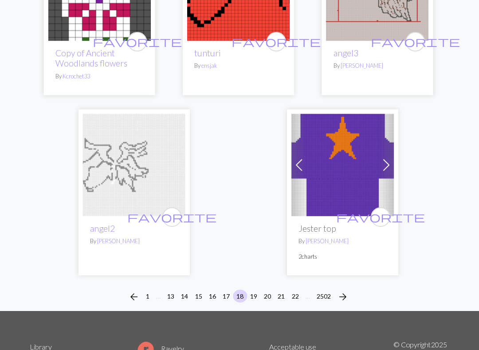
scroll to position [2926, 0]
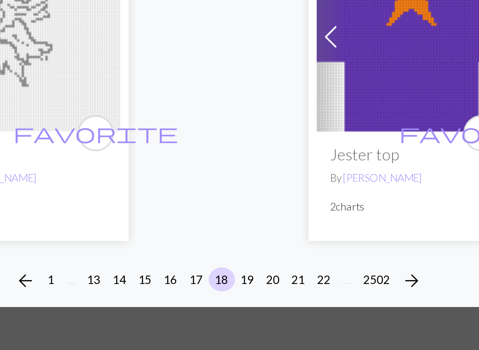
click at [248, 290] on button "19" at bounding box center [255, 296] width 14 height 13
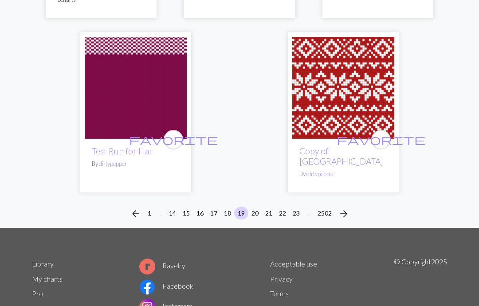
scroll to position [3024, 0]
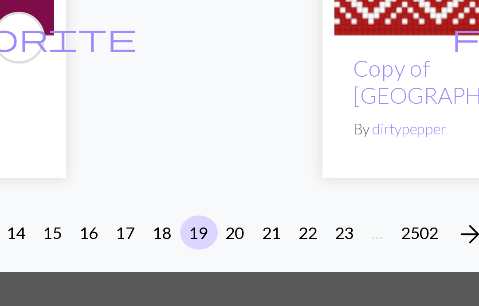
click at [248, 207] on button "20" at bounding box center [255, 213] width 14 height 13
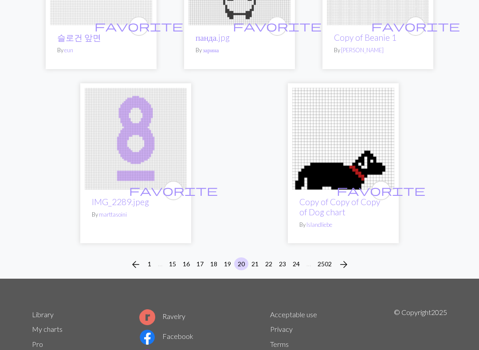
scroll to position [2989, 0]
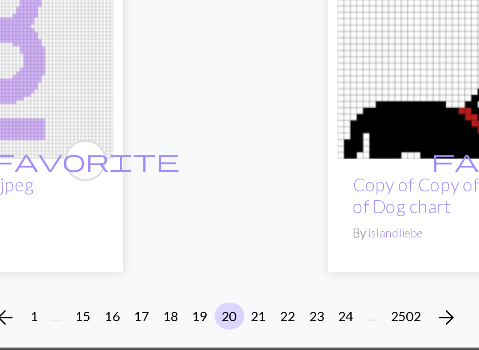
click at [248, 257] on button "21" at bounding box center [255, 263] width 14 height 13
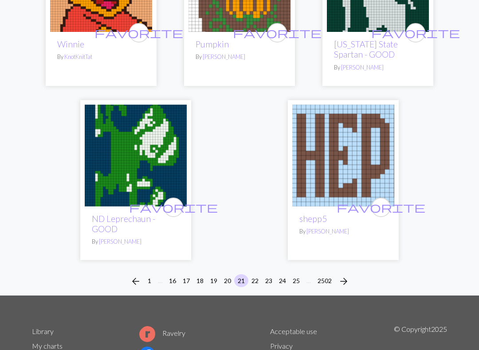
scroll to position [2886, 0]
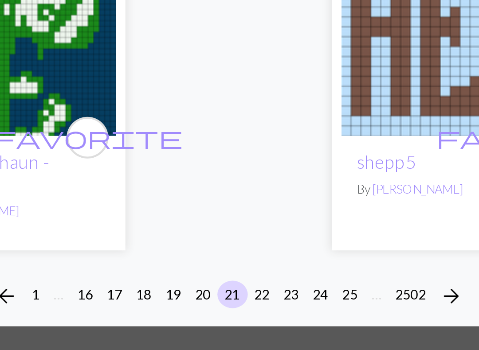
click at [248, 274] on button "22" at bounding box center [255, 280] width 14 height 13
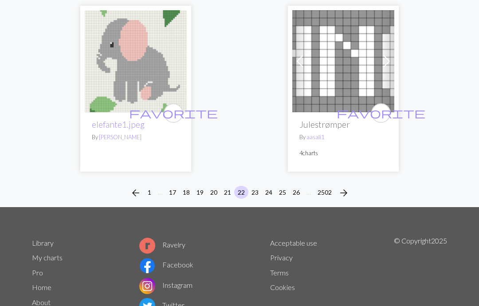
scroll to position [2974, 0]
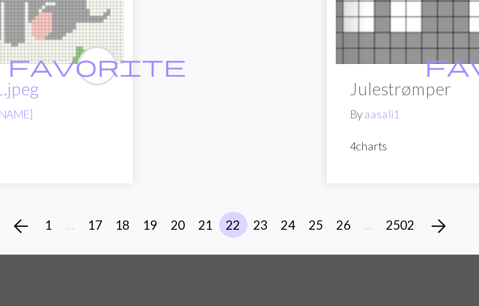
click at [248, 170] on button "23" at bounding box center [255, 176] width 14 height 13
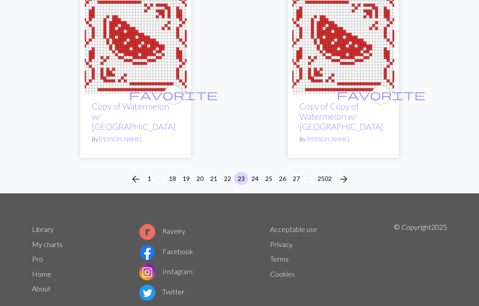
scroll to position [3105, 0]
click at [256, 178] on button "24" at bounding box center [255, 178] width 14 height 13
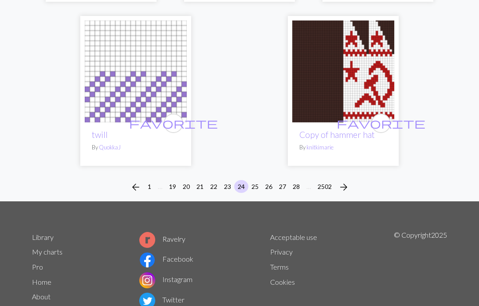
scroll to position [3027, 0]
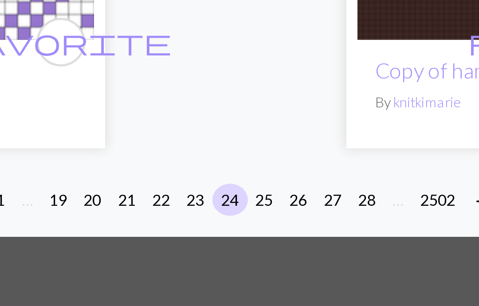
click at [248, 179] on button "25" at bounding box center [255, 185] width 14 height 13
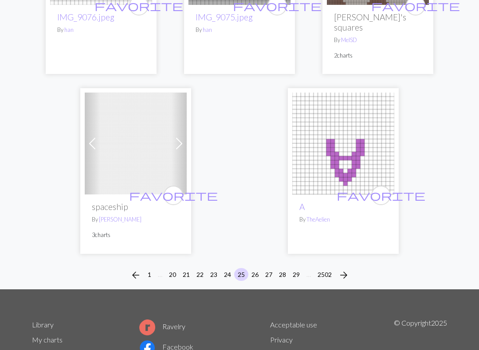
scroll to position [2984, 0]
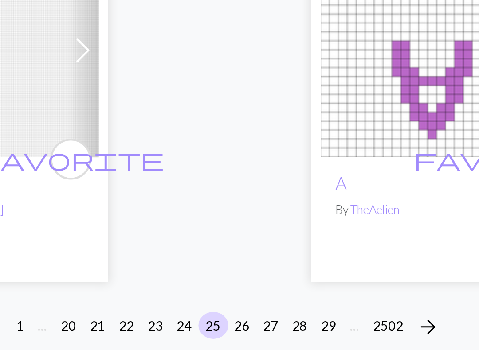
click at [248, 268] on button "26" at bounding box center [255, 274] width 14 height 13
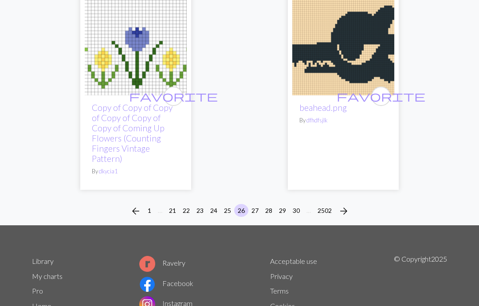
scroll to position [3066, 0]
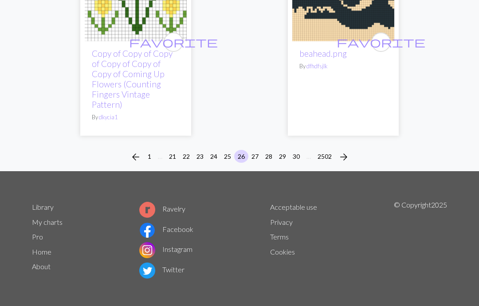
click at [258, 151] on button "27" at bounding box center [255, 156] width 14 height 13
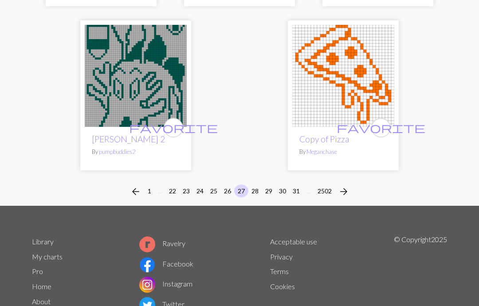
scroll to position [3027, 0]
click at [260, 184] on button "28" at bounding box center [255, 190] width 14 height 13
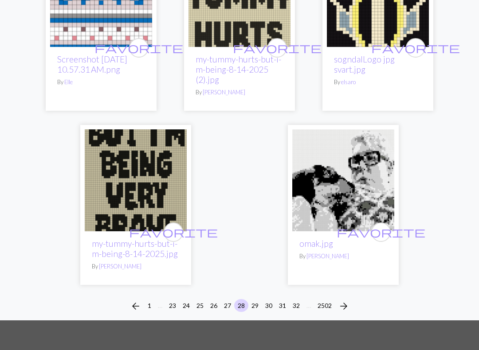
scroll to position [2979, 0]
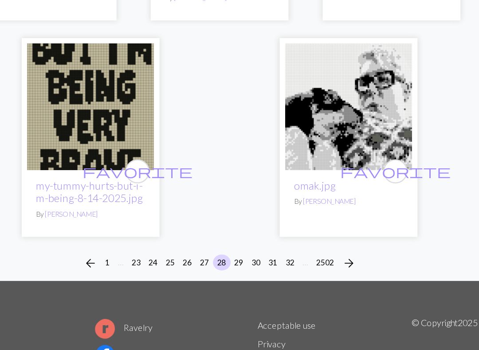
click at [262, 264] on button "30" at bounding box center [269, 270] width 14 height 13
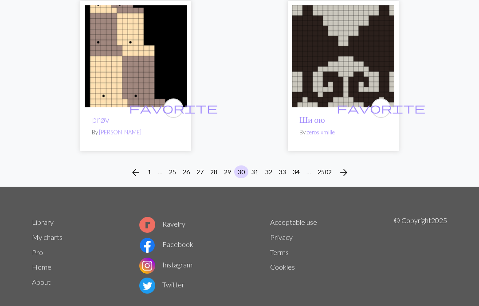
scroll to position [3082, 0]
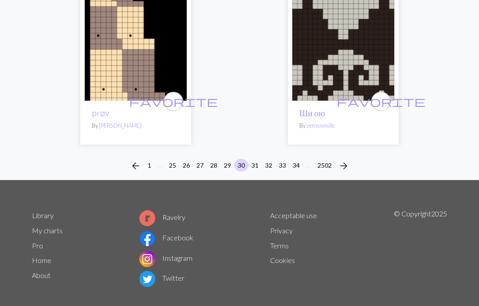
click at [259, 159] on button "31" at bounding box center [255, 165] width 14 height 13
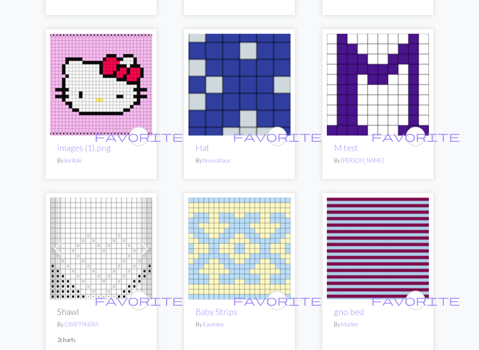
scroll to position [2433, 0]
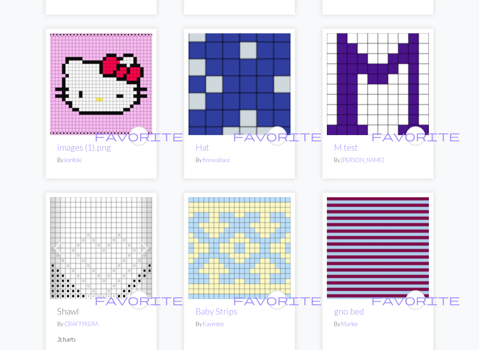
click at [136, 129] on span "favorite" at bounding box center [138, 136] width 89 height 14
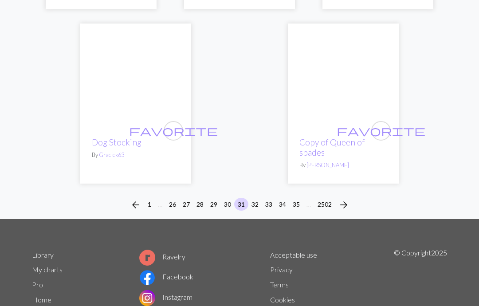
scroll to position [2962, 0]
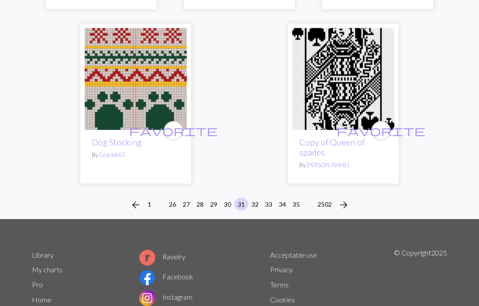
click at [262, 191] on div "arrow_back 1 … 26 27 28 29 30 31 32 33 34 35 … 2502 arrow_forward" at bounding box center [239, 205] width 479 height 28
click at [259, 191] on div "arrow_back 1 … 26 27 28 29 30 31 32 33 34 35 … 2502 arrow_forward" at bounding box center [239, 205] width 479 height 28
click at [263, 198] on button "33" at bounding box center [269, 204] width 14 height 13
click at [254, 198] on button "32" at bounding box center [255, 204] width 14 height 13
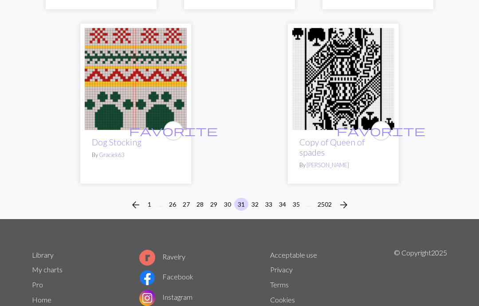
click at [261, 198] on button "32" at bounding box center [255, 204] width 14 height 13
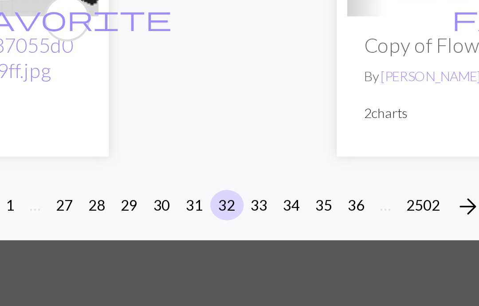
click at [248, 227] on button "33" at bounding box center [255, 233] width 14 height 13
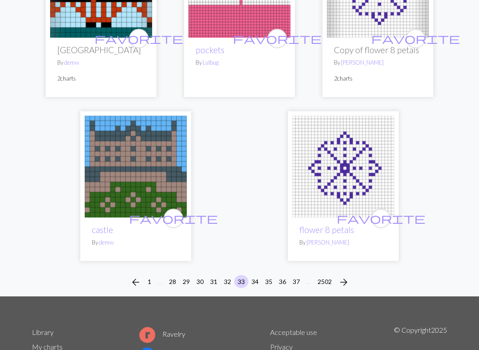
scroll to position [2951, 0]
click at [254, 275] on button "34" at bounding box center [255, 281] width 14 height 13
click at [259, 275] on button "34" at bounding box center [255, 281] width 14 height 13
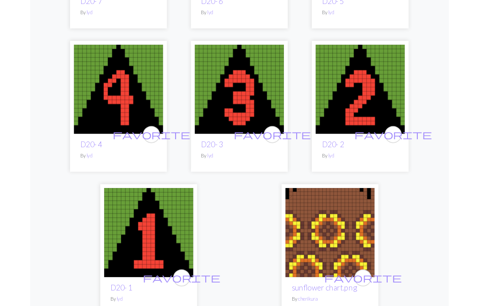
scroll to position [3081, 0]
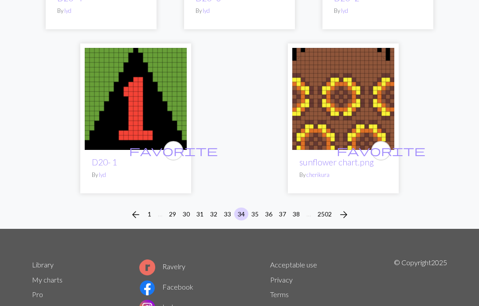
click at [268, 208] on button "36" at bounding box center [269, 214] width 14 height 13
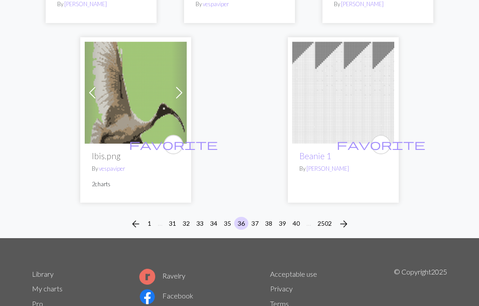
scroll to position [3142, 0]
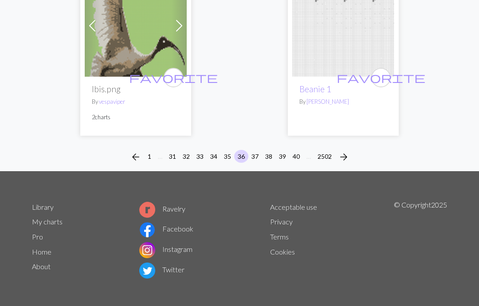
click at [273, 150] on button "38" at bounding box center [269, 156] width 14 height 13
click at [272, 150] on button "38" at bounding box center [269, 156] width 14 height 13
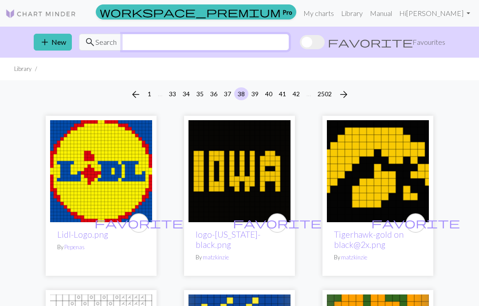
click at [122, 45] on input "text" at bounding box center [205, 42] width 167 height 17
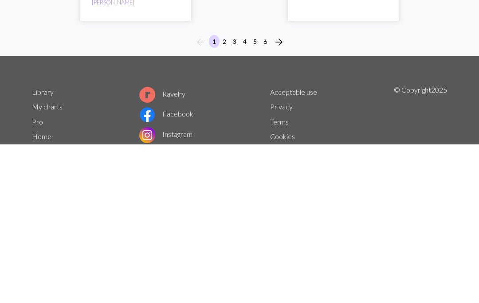
scroll to position [3061, 0]
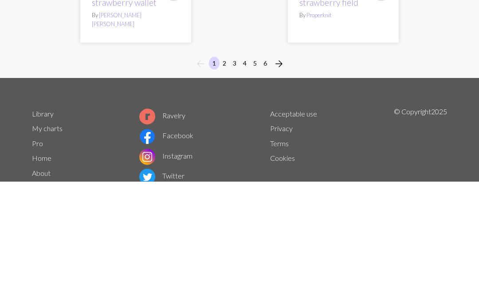
click at [208, 228] on div "Library My charts Pro Home About Ravelry Facebook Instagram Twitter Acceptable …" at bounding box center [240, 272] width 426 height 88
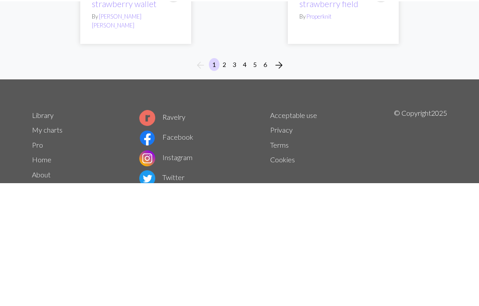
scroll to position [3081, 0]
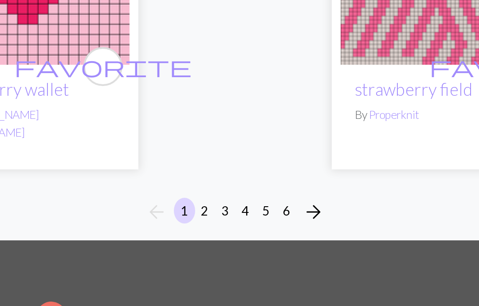
click at [219, 158] on button "2" at bounding box center [224, 164] width 11 height 13
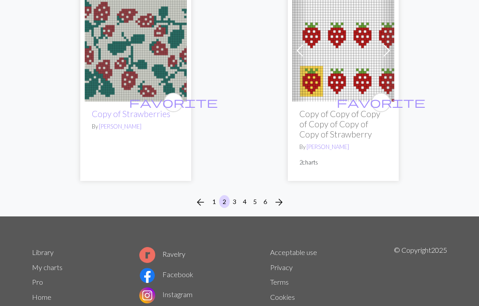
scroll to position [2936, 0]
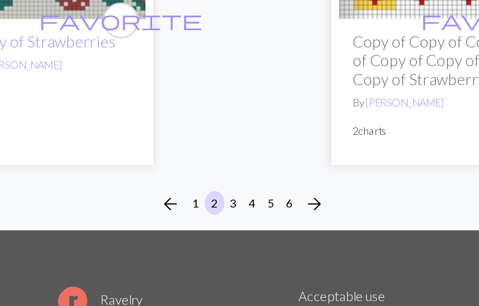
click at [229, 202] on button "3" at bounding box center [234, 208] width 11 height 13
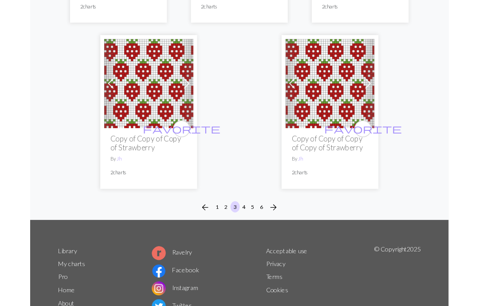
scroll to position [2962, 0]
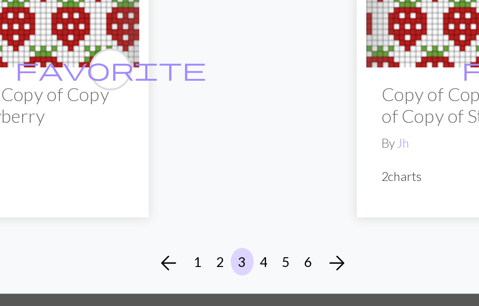
click at [239, 231] on button "4" at bounding box center [244, 237] width 11 height 13
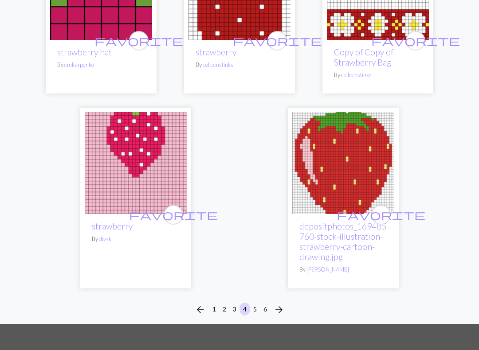
scroll to position [2928, 0]
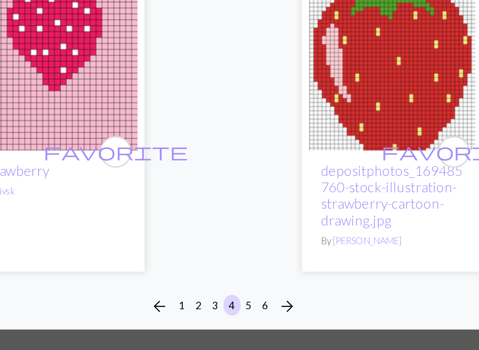
click at [250, 302] on button "5" at bounding box center [255, 308] width 11 height 13
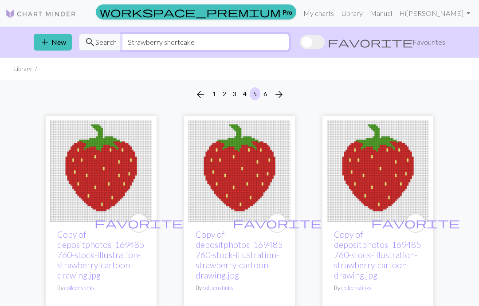
click at [238, 44] on input "Strawberry shortcake" at bounding box center [205, 42] width 167 height 17
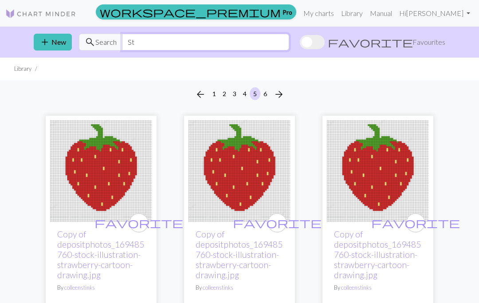
type input "S"
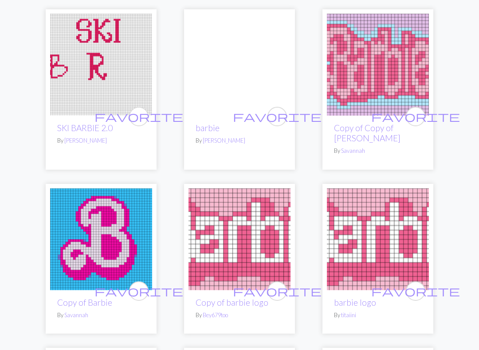
scroll to position [634, 0]
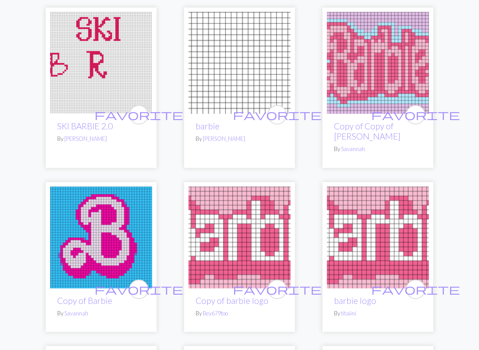
click at [142, 287] on span "favorite" at bounding box center [138, 290] width 89 height 14
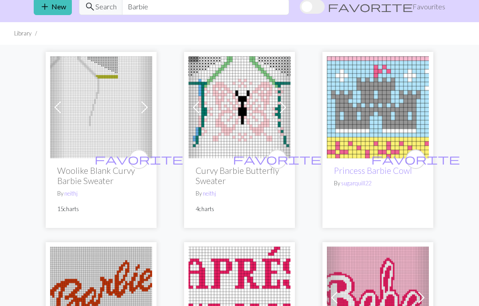
scroll to position [0, 0]
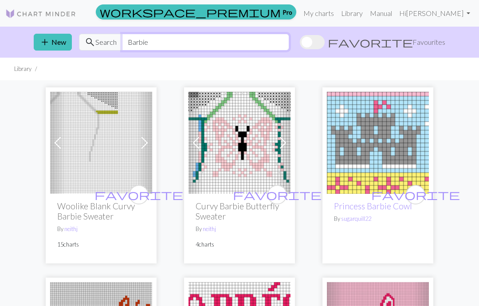
click at [172, 35] on input "Barbie" at bounding box center [205, 42] width 167 height 17
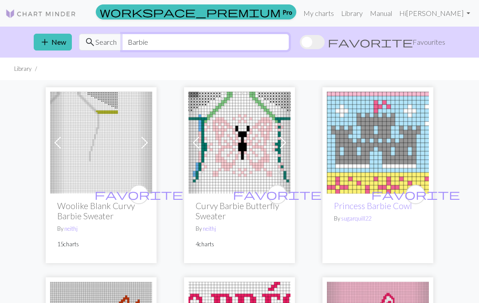
click at [185, 39] on input "Barbie" at bounding box center [205, 42] width 167 height 17
type input "B"
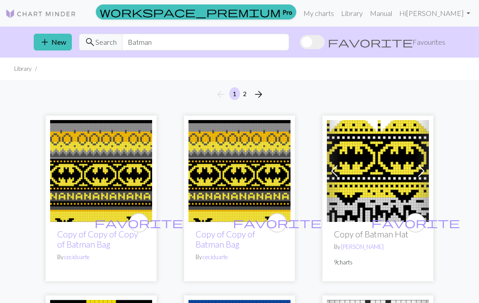
click at [468, 102] on div "arrow_back 1 2 arrow_forward" at bounding box center [239, 94] width 479 height 28
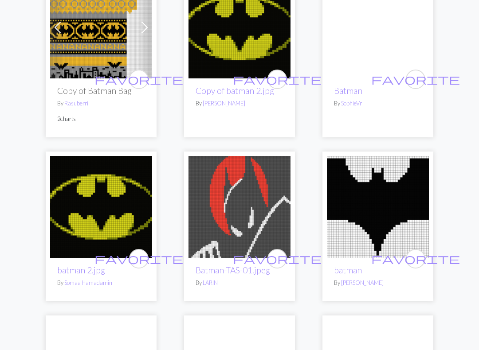
scroll to position [1412, 0]
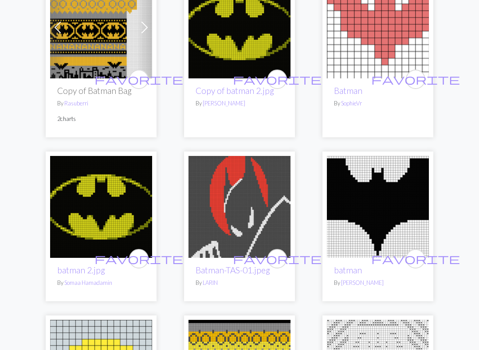
click at [283, 250] on button "favorite" at bounding box center [277, 260] width 20 height 20
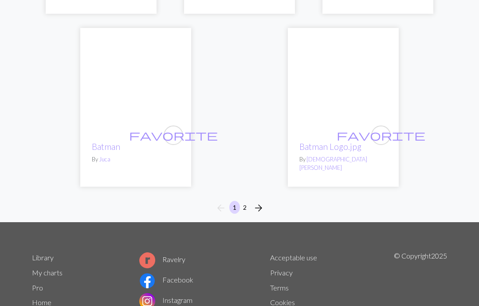
scroll to position [2931, 0]
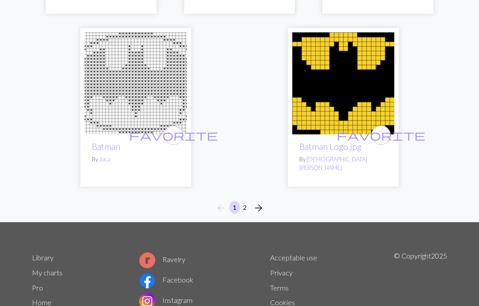
click at [250, 194] on div "arrow_back 1 2 arrow_forward" at bounding box center [239, 208] width 479 height 28
click at [248, 201] on button "2" at bounding box center [244, 207] width 11 height 13
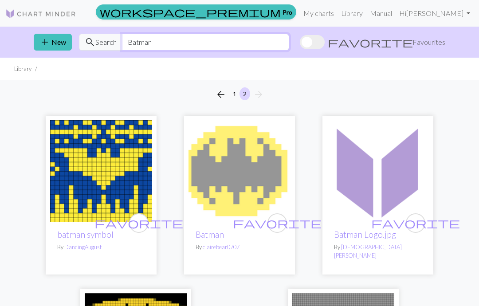
click at [289, 46] on input "Batman" at bounding box center [205, 42] width 167 height 17
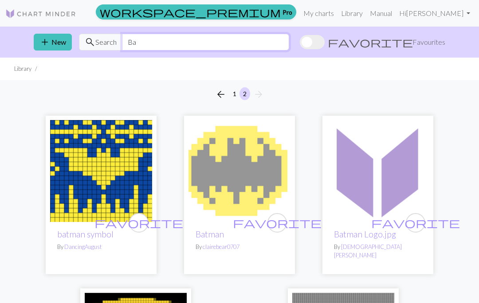
type input "B"
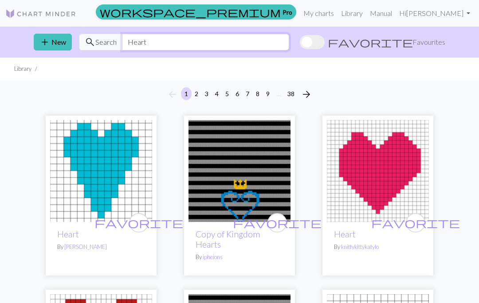
type input "Heart"
click at [460, 107] on div "arrow_back 1 2 3 4 5 6 7 8 9 … 38 arrow_forward" at bounding box center [239, 94] width 479 height 28
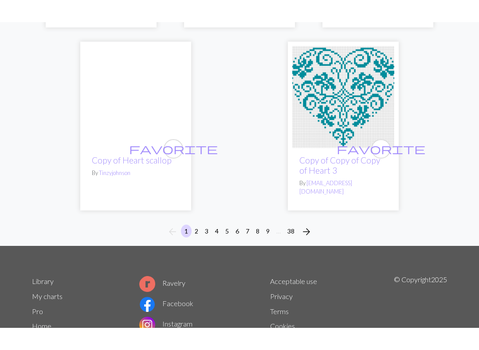
scroll to position [2943, 0]
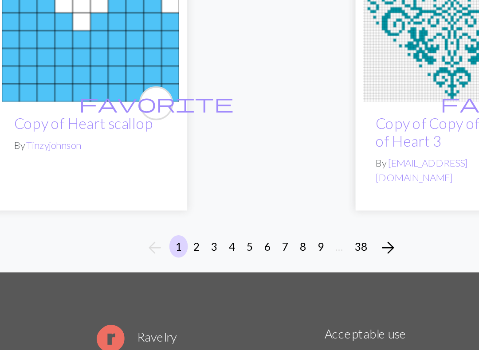
click at [191, 225] on button "2" at bounding box center [196, 231] width 11 height 13
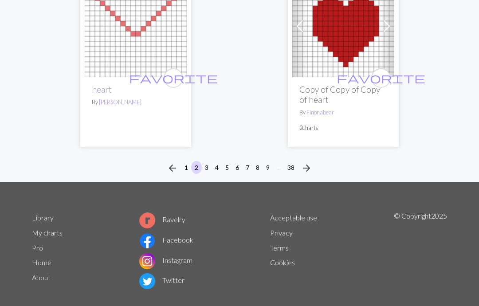
scroll to position [3128, 0]
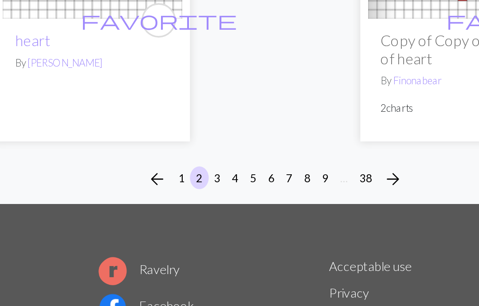
click at [201, 166] on button "3" at bounding box center [206, 172] width 11 height 13
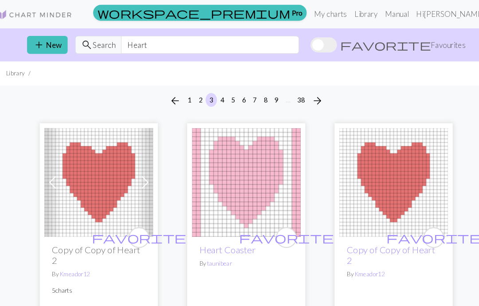
click at [385, 8] on link "Manual" at bounding box center [380, 13] width 29 height 18
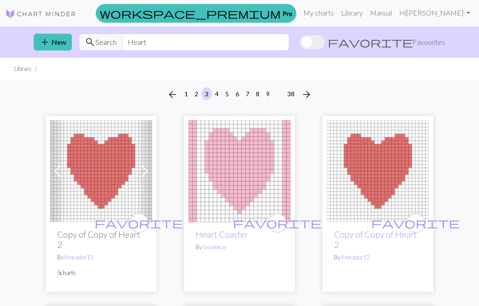
scroll to position [0, 8]
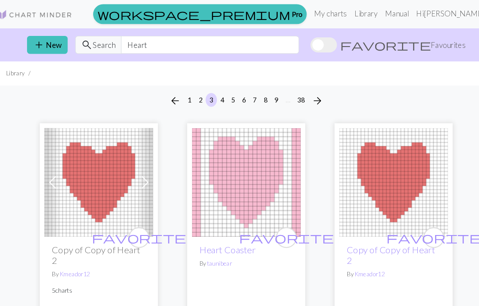
click at [356, 8] on link "Library" at bounding box center [352, 13] width 29 height 18
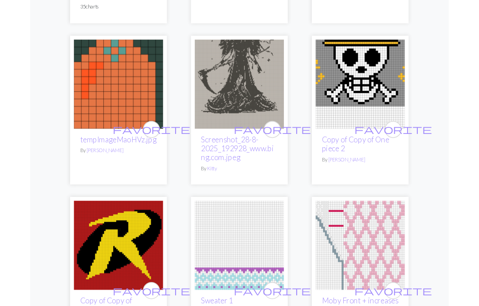
scroll to position [255, 0]
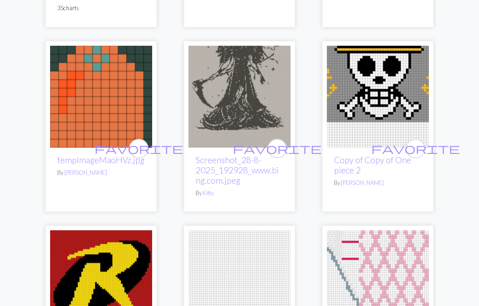
click at [410, 107] on img at bounding box center [378, 97] width 102 height 102
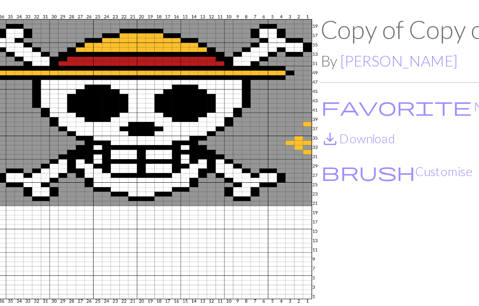
click at [239, 132] on button "brush Customise" at bounding box center [282, 138] width 86 height 12
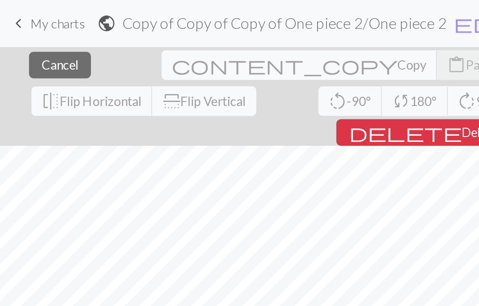
click at [31, 41] on button "close Cancel" at bounding box center [33, 36] width 35 height 15
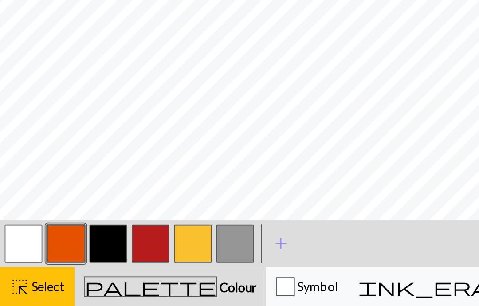
click at [169, 259] on button "add Add a colour" at bounding box center [159, 270] width 22 height 22
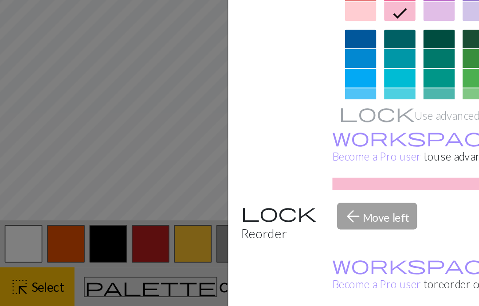
click at [198, 161] on div at bounding box center [204, 166] width 18 height 11
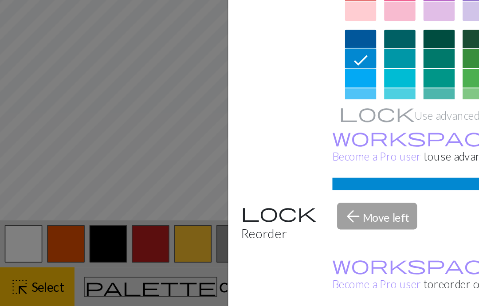
click at [12, 100] on div "Edit colour Name CC6 Use advanced picker workspace_premium Become a Pro user to…" at bounding box center [239, 153] width 479 height 306
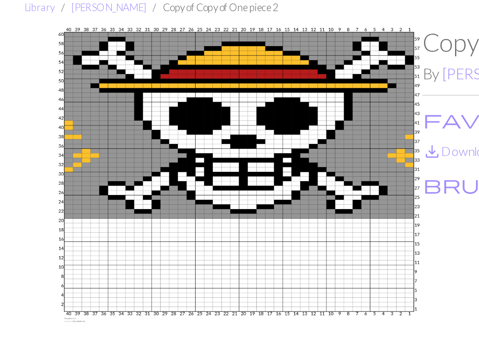
click at [260, 95] on button "favorite No favourites" at bounding box center [303, 101] width 129 height 12
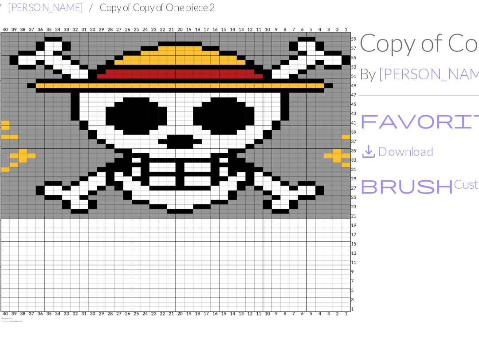
click at [239, 132] on button "brush Customise" at bounding box center [282, 138] width 86 height 12
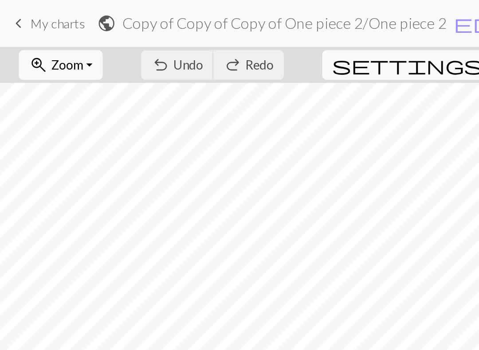
click at [58, 34] on button "zoom_in Zoom Zoom" at bounding box center [34, 36] width 47 height 17
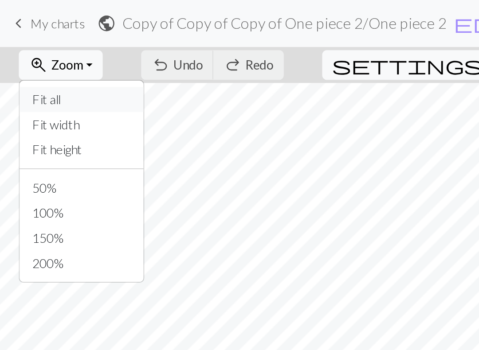
click at [55, 55] on button "Fit all" at bounding box center [46, 56] width 70 height 14
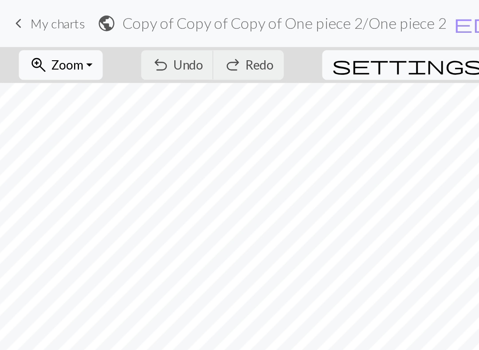
click at [155, 36] on div "undo Undo Undo redo Redo Redo" at bounding box center [120, 37] width 94 height 20
click at [151, 34] on div "undo Undo Undo redo Redo Redo" at bounding box center [120, 37] width 94 height 20
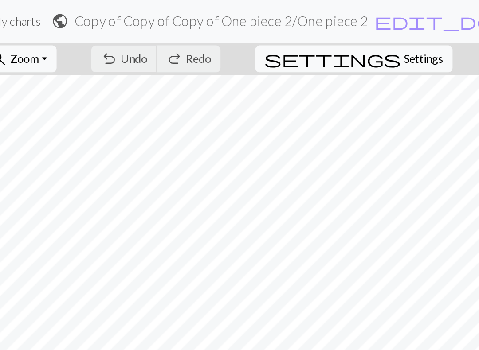
click at [162, 38] on div "undo Undo Undo redo Redo Redo" at bounding box center [120, 37] width 94 height 20
click at [126, 35] on div "undo Undo Undo redo Redo Redo" at bounding box center [120, 37] width 94 height 20
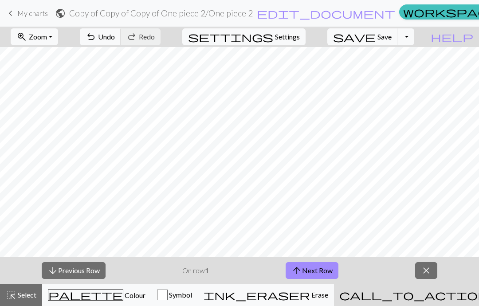
click at [318, 277] on button "arrow_upward Next Row" at bounding box center [312, 270] width 53 height 17
click at [84, 264] on button "arrow_downward Previous Row" at bounding box center [74, 270] width 64 height 17
click at [76, 276] on button "arrow_downward Previous Row" at bounding box center [74, 270] width 64 height 17
click at [82, 278] on button "arrow_downward Previous Row" at bounding box center [74, 270] width 64 height 17
click at [194, 271] on p "On row 1" at bounding box center [195, 270] width 27 height 11
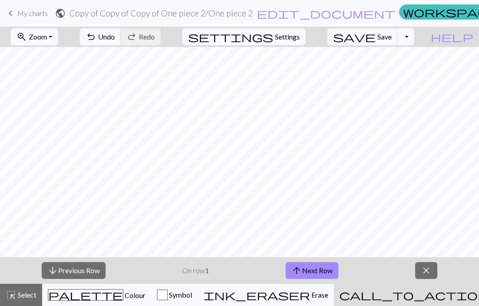
click at [316, 276] on button "arrow_upward Next Row" at bounding box center [312, 270] width 53 height 17
click at [29, 19] on link "keyboard_arrow_left My charts" at bounding box center [26, 13] width 43 height 15
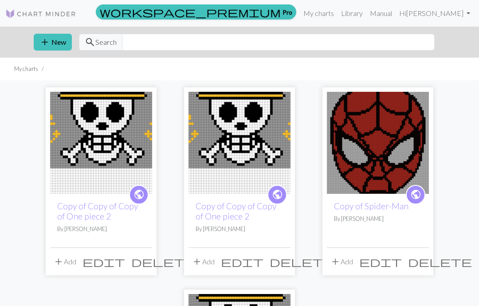
click at [287, 258] on span "delete" at bounding box center [302, 261] width 64 height 12
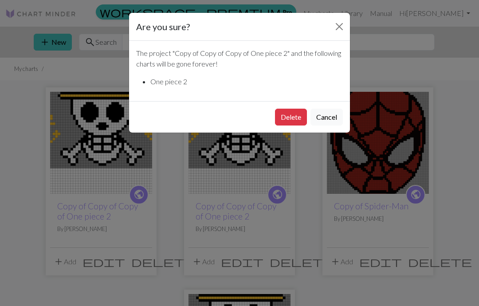
click at [291, 116] on button "Delete" at bounding box center [291, 117] width 32 height 17
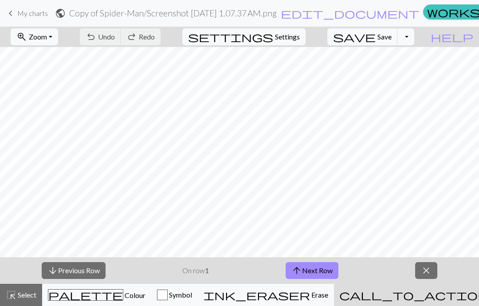
click at [35, 13] on span "My charts" at bounding box center [32, 13] width 31 height 8
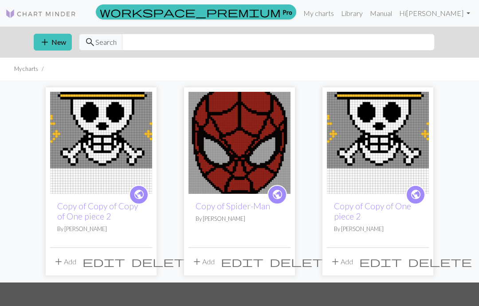
click at [151, 257] on button "delete" at bounding box center [163, 261] width 70 height 17
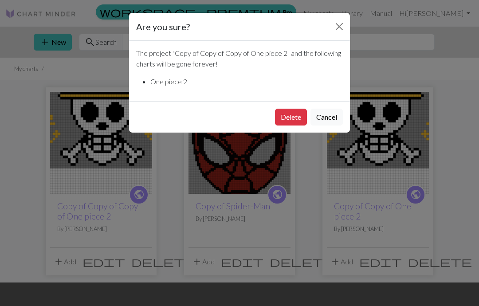
click at [290, 112] on button "Delete" at bounding box center [291, 117] width 32 height 17
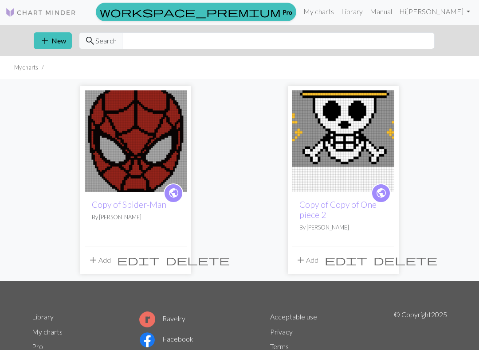
scroll to position [1, 0]
click at [394, 255] on button "delete" at bounding box center [405, 260] width 70 height 17
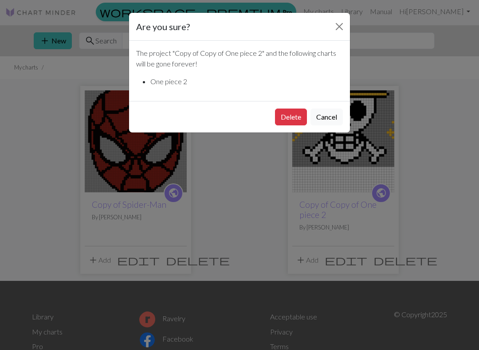
click at [283, 120] on button "Delete" at bounding box center [291, 117] width 32 height 17
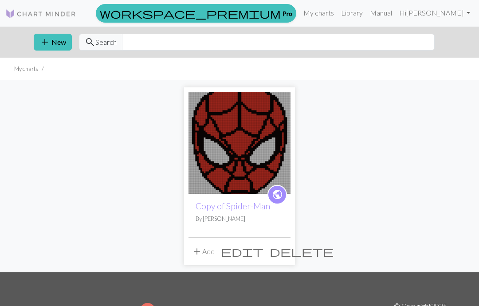
click at [433, 14] on link "Hi [PERSON_NAME]" at bounding box center [435, 13] width 78 height 18
click at [457, 94] on div "public Copy of Spider-Man By [PERSON_NAME] add Add edit delete" at bounding box center [239, 176] width 479 height 192
click at [393, 17] on link "Manual" at bounding box center [380, 13] width 29 height 18
click at [387, 15] on link "Manual" at bounding box center [380, 13] width 29 height 18
click at [363, 9] on link "Library" at bounding box center [352, 13] width 29 height 18
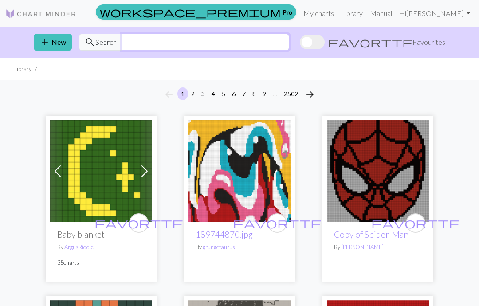
click at [226, 50] on input "text" at bounding box center [205, 42] width 167 height 17
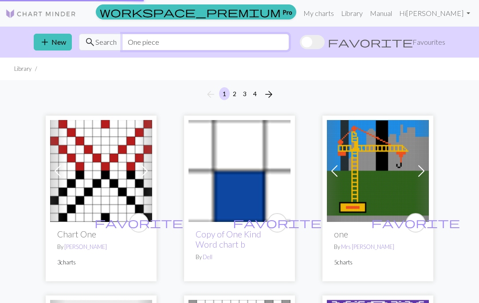
type input "One piece"
click at [466, 85] on div "arrow_back 1 2 3 4 arrow_forward" at bounding box center [239, 94] width 479 height 28
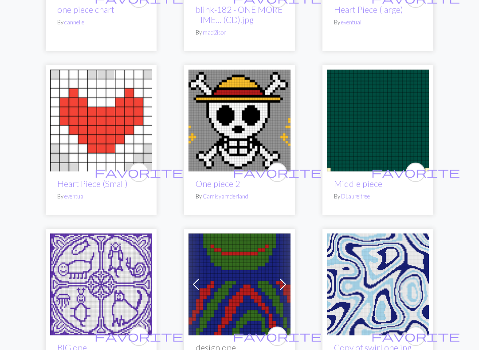
scroll to position [2027, 0]
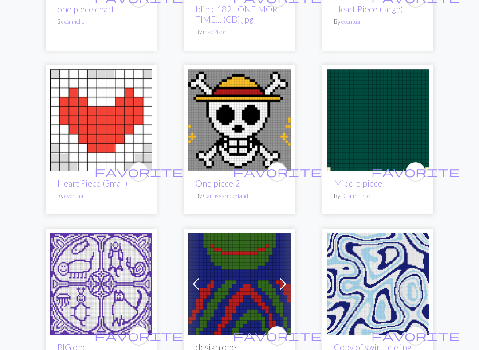
click at [275, 165] on span "favorite" at bounding box center [277, 172] width 89 height 14
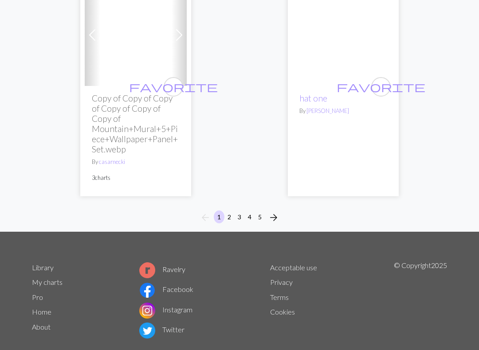
scroll to position [3170, 0]
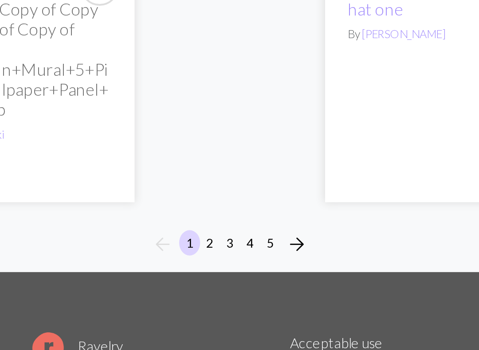
click at [224, 210] on button "2" at bounding box center [229, 216] width 11 height 13
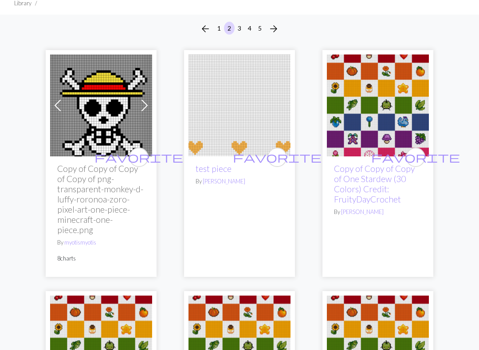
scroll to position [65, 0]
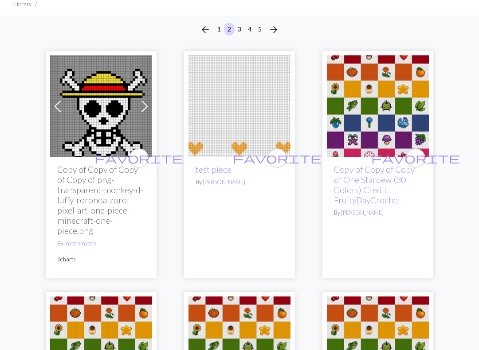
click at [108, 121] on img at bounding box center [101, 106] width 102 height 102
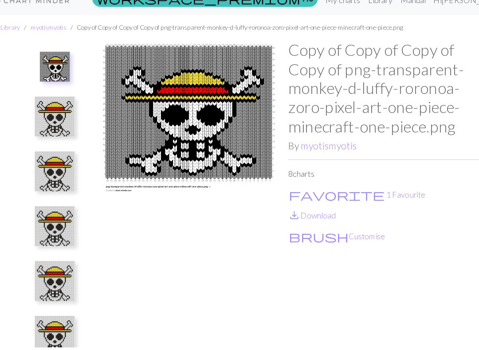
click at [51, 115] on img at bounding box center [62, 116] width 35 height 35
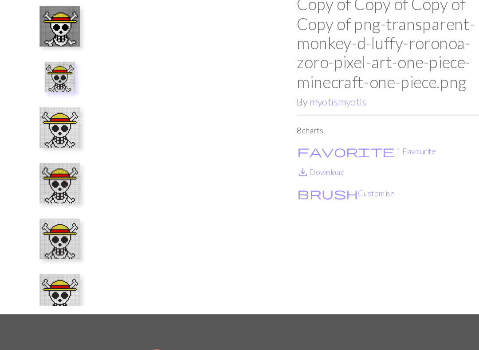
scroll to position [11, 0]
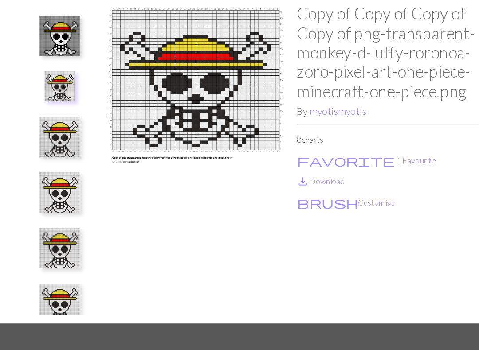
click at [57, 137] on img at bounding box center [62, 154] width 35 height 35
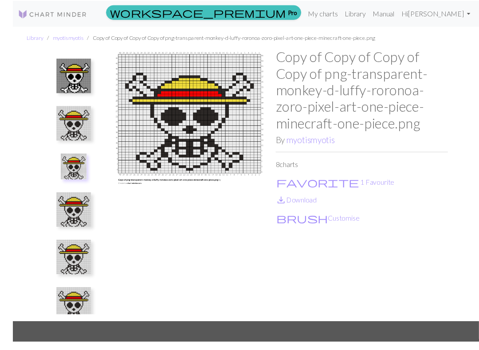
scroll to position [7, 0]
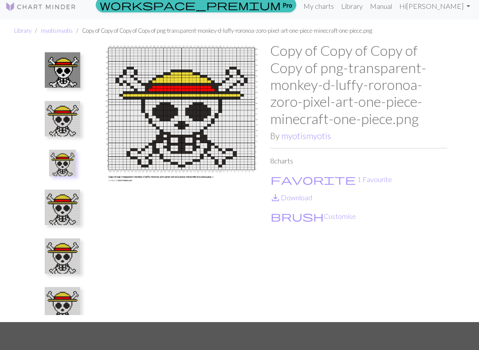
click at [59, 258] on img at bounding box center [62, 256] width 35 height 35
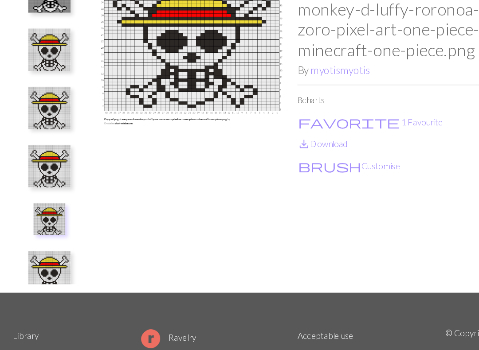
scroll to position [27, 0]
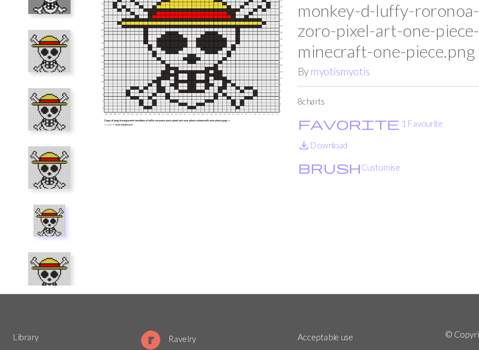
click at [45, 267] on img at bounding box center [62, 284] width 35 height 35
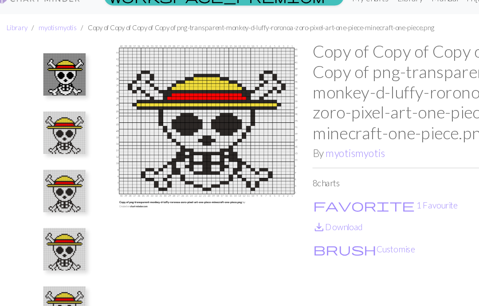
scroll to position [0, 0]
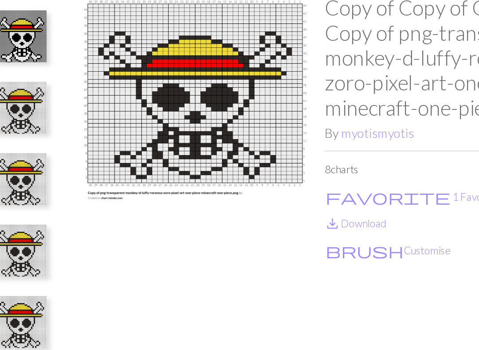
click at [270, 200] on link "save_alt Download" at bounding box center [291, 204] width 42 height 8
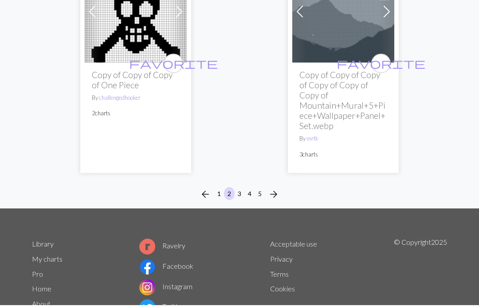
scroll to position [3478, 0]
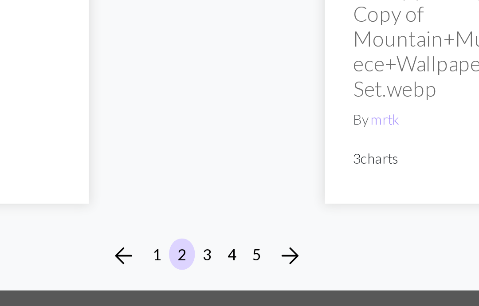
click at [234, 194] on button "3" at bounding box center [239, 200] width 11 height 13
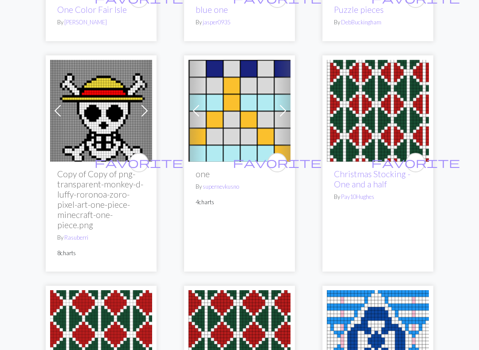
scroll to position [2077, 0]
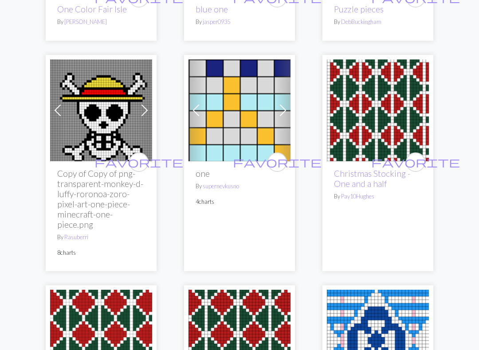
click at [86, 122] on img at bounding box center [101, 111] width 102 height 102
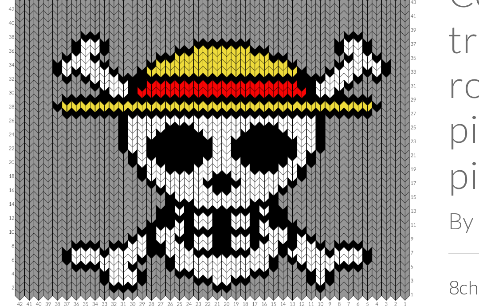
click at [152, 82] on img at bounding box center [181, 171] width 177 height 245
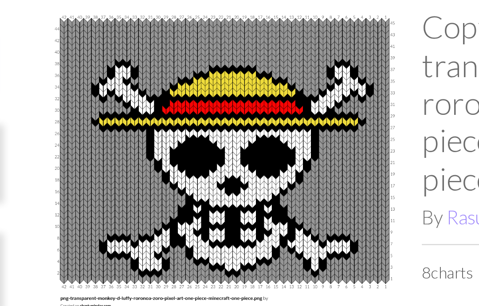
scroll to position [115, 0]
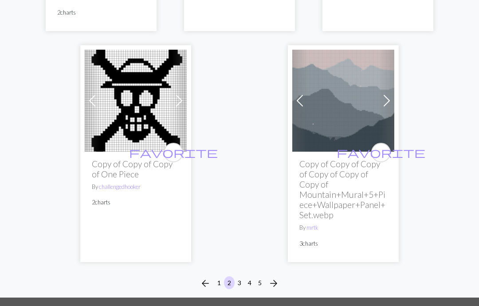
scroll to position [3429, 0]
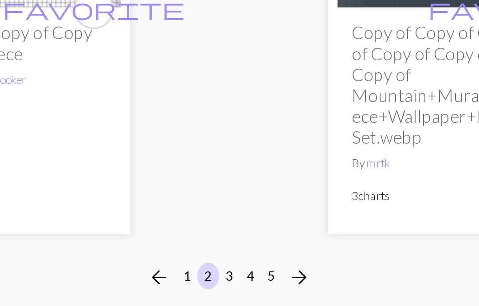
click at [234, 243] on button "3" at bounding box center [239, 249] width 11 height 13
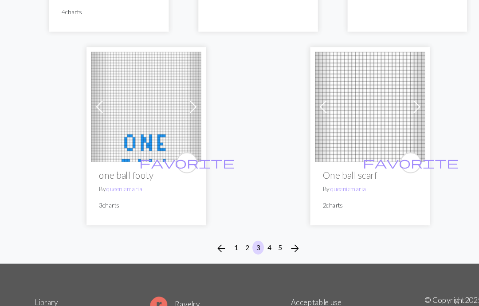
scroll to position [3237, 0]
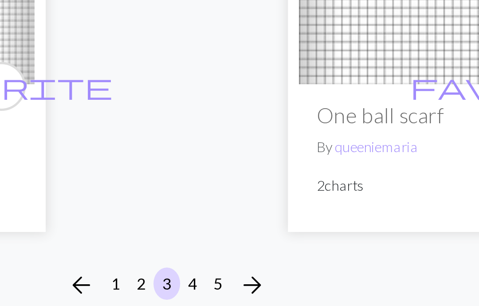
click at [244, 225] on button "4" at bounding box center [249, 231] width 11 height 13
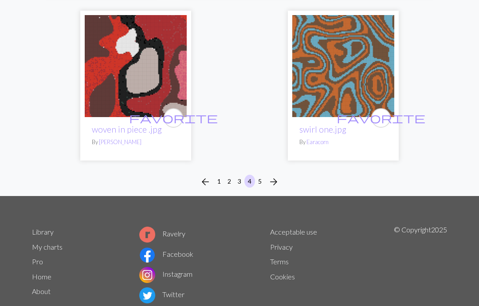
scroll to position [3168, 0]
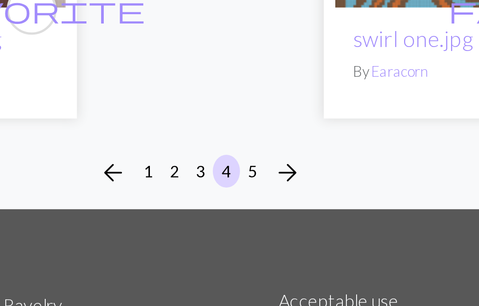
click at [255, 175] on button "5" at bounding box center [260, 181] width 11 height 13
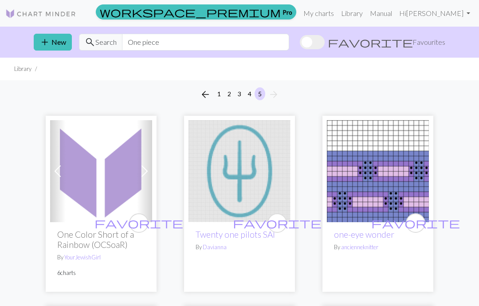
click at [420, 41] on span "Favourites" at bounding box center [428, 42] width 33 height 11
click at [300, 43] on input "favorite Favourites" at bounding box center [300, 43] width 0 height 0
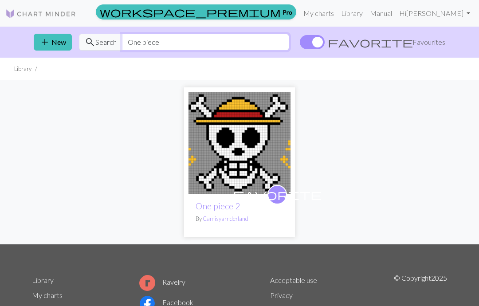
click at [218, 49] on input "One piece" at bounding box center [205, 42] width 167 height 17
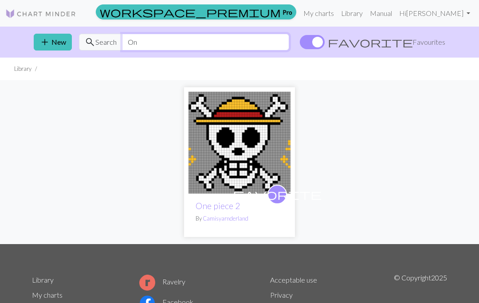
type input "O"
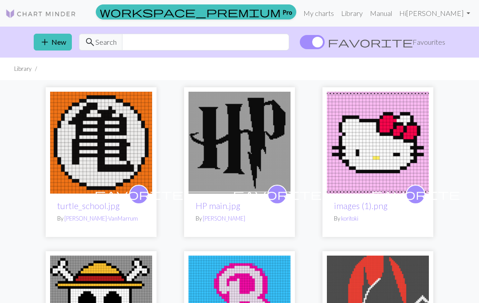
click at [447, 102] on div "favorite turtle_school.jpg By Rhiannon Kundargi-VanMarrum favorite HP main.jpg …" at bounding box center [240, 244] width 426 height 328
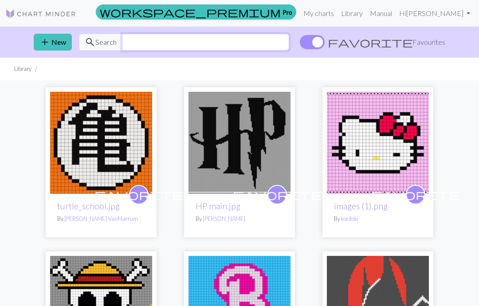
click at [196, 43] on input "text" at bounding box center [205, 42] width 167 height 17
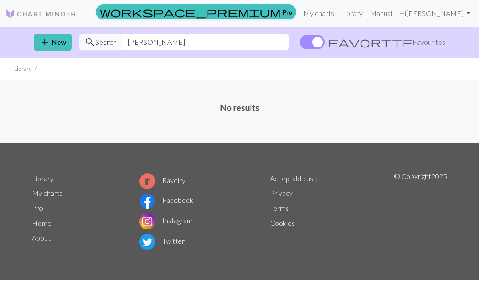
click at [103, 43] on span "Search" at bounding box center [105, 42] width 21 height 11
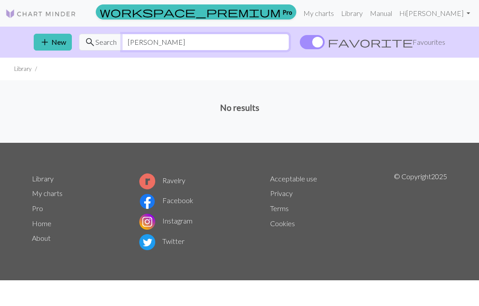
click at [281, 46] on input "Harry potter" at bounding box center [205, 42] width 167 height 17
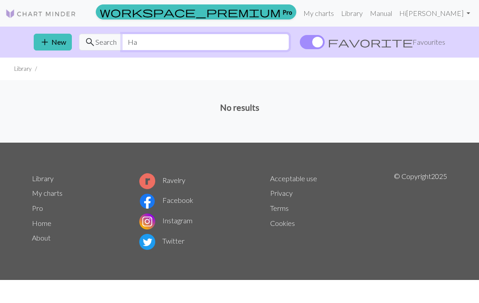
type input "H"
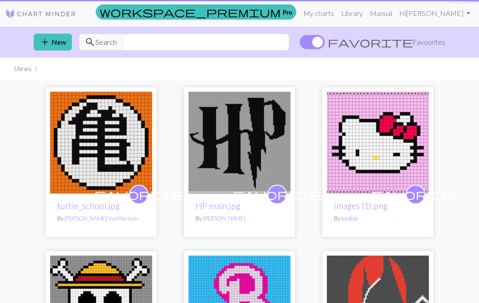
click at [428, 36] on label "favorite Favourites" at bounding box center [372, 42] width 145 height 17
click at [300, 43] on input "favorite Favourites" at bounding box center [300, 43] width 0 height 0
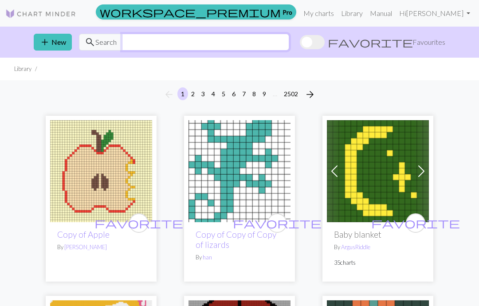
click at [161, 39] on input "text" at bounding box center [205, 42] width 167 height 17
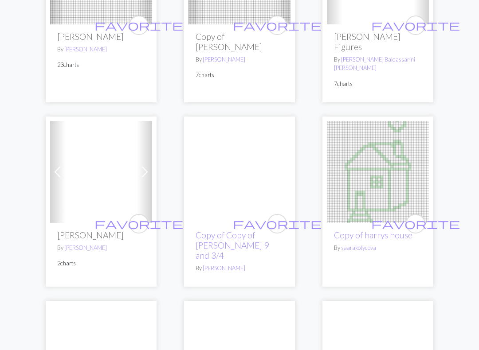
scroll to position [1985, 0]
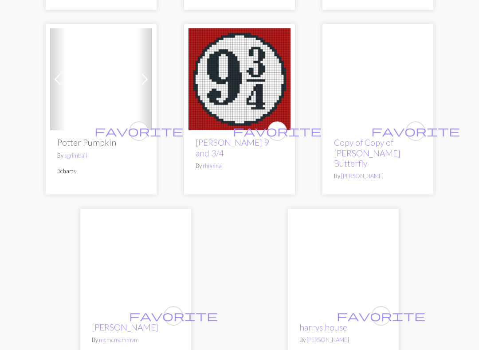
scroll to position [3027, 0]
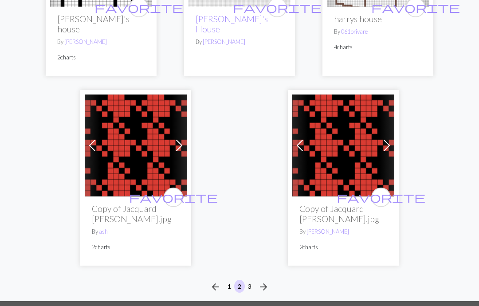
scroll to position [3068, 0]
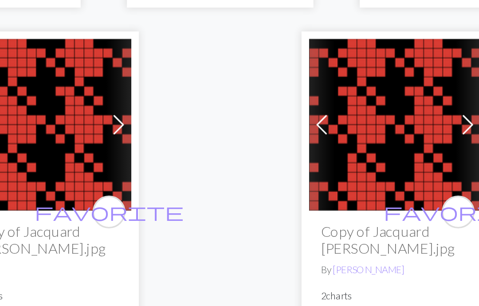
click at [244, 280] on button "3" at bounding box center [249, 286] width 11 height 13
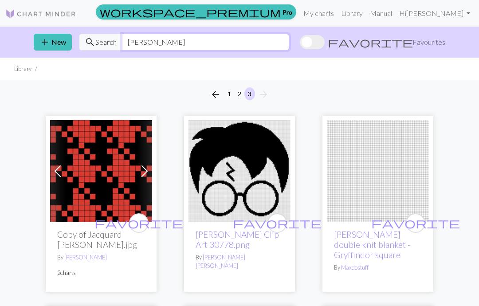
click at [188, 39] on input "Harry potter" at bounding box center [205, 42] width 167 height 17
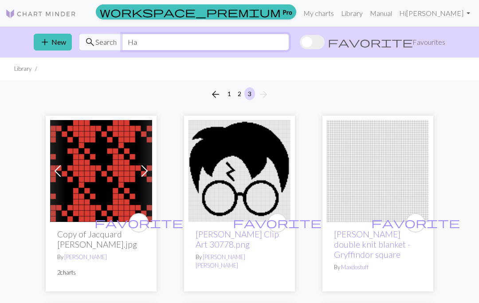
type input "H"
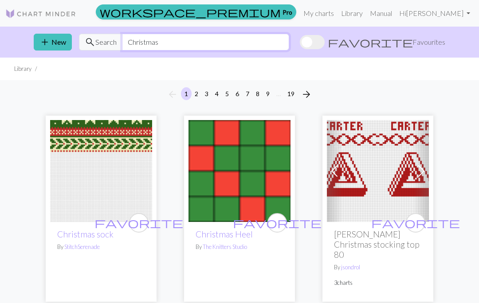
type input "Christmas"
click at [465, 98] on div "arrow_back 1 2 3 4 5 6 7 8 9 … 19 arrow_forward" at bounding box center [239, 94] width 479 height 28
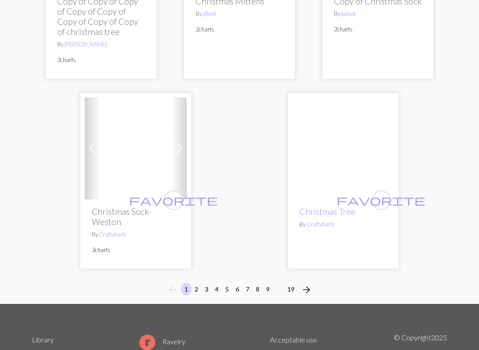
scroll to position [3097, 0]
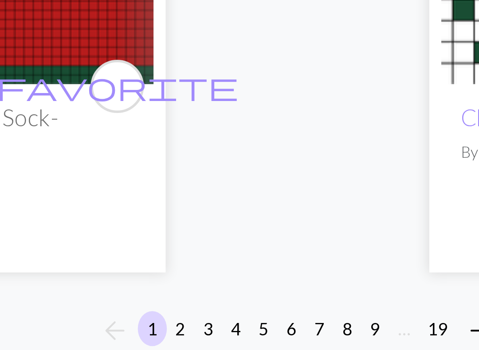
click at [191, 283] on button "2" at bounding box center [196, 289] width 11 height 13
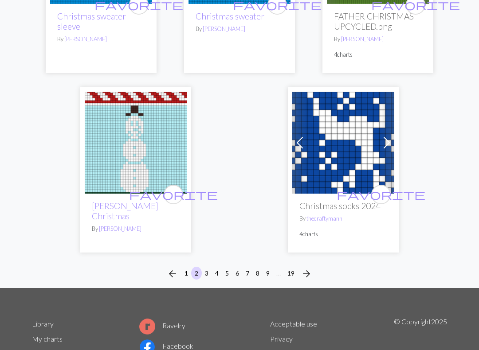
scroll to position [3110, 0]
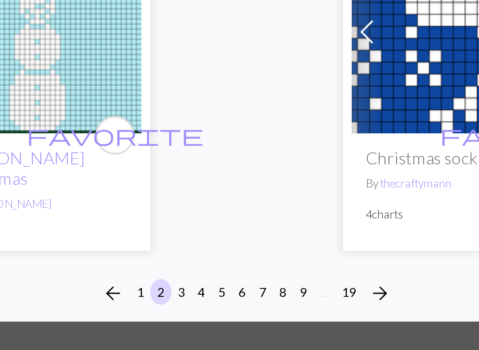
click at [201, 256] on button "3" at bounding box center [206, 262] width 11 height 13
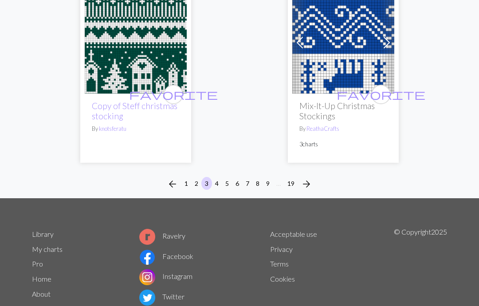
scroll to position [3144, 0]
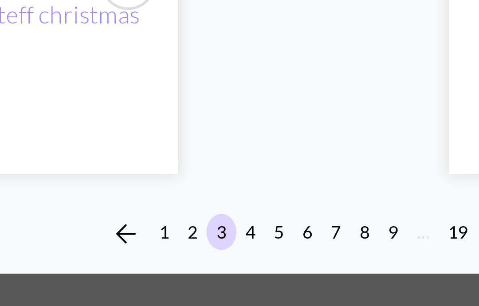
click at [212, 179] on button "4" at bounding box center [217, 185] width 11 height 13
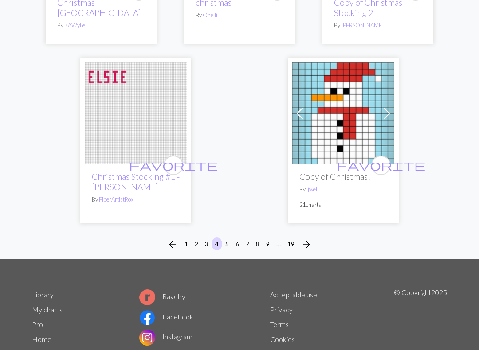
scroll to position [3061, 0]
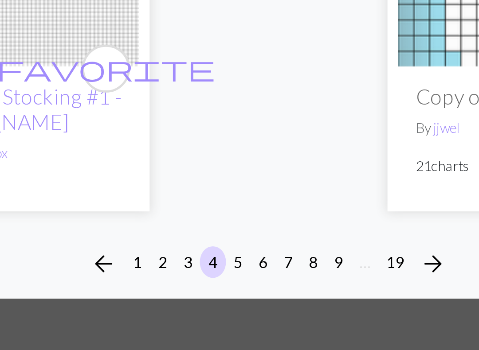
click at [222, 234] on button "5" at bounding box center [227, 240] width 11 height 13
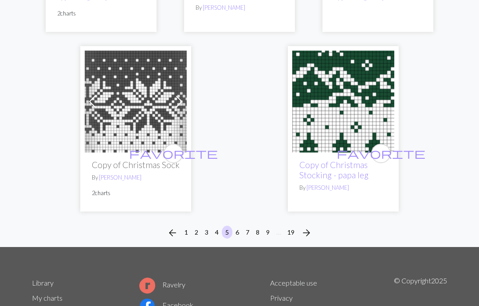
scroll to position [3207, 0]
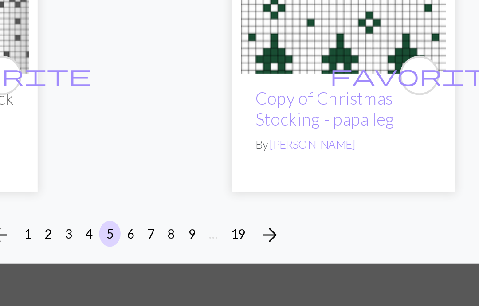
click at [232, 204] on button "6" at bounding box center [237, 210] width 11 height 13
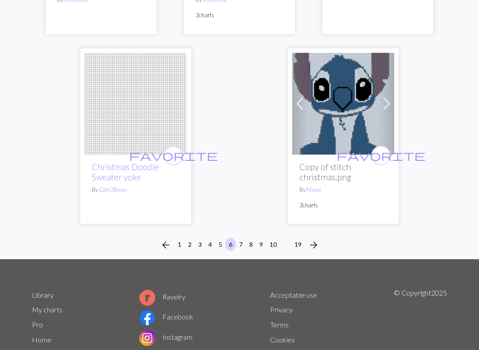
scroll to position [3071, 0]
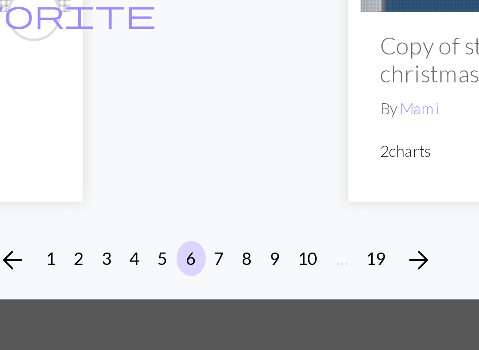
click at [235, 243] on button "7" at bounding box center [240, 249] width 11 height 13
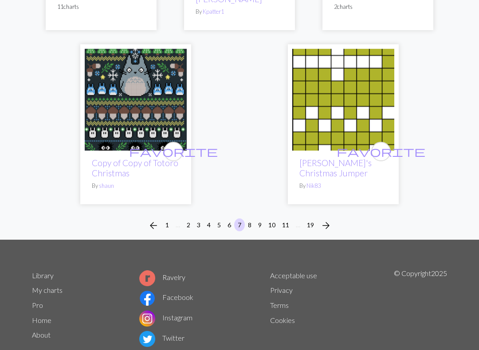
scroll to position [2982, 0]
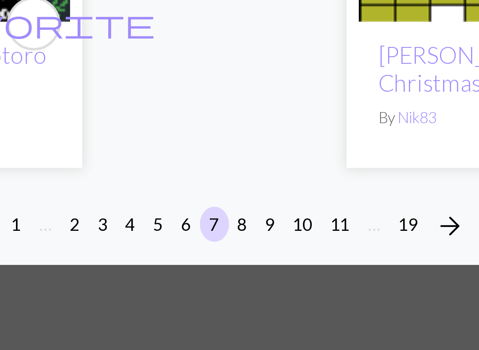
click at [244, 219] on button "8" at bounding box center [249, 225] width 11 height 13
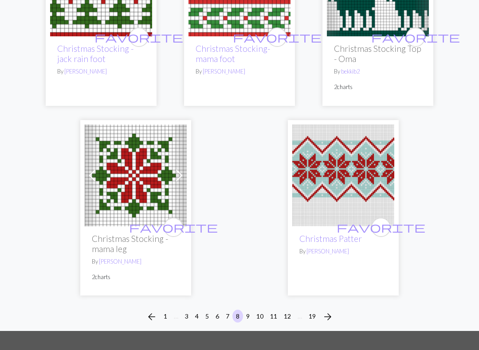
scroll to position [3070, 0]
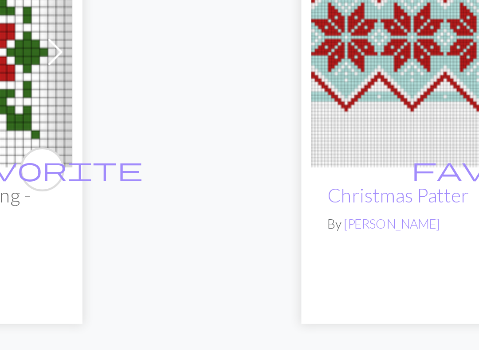
click at [243, 306] on button "9" at bounding box center [248, 316] width 11 height 13
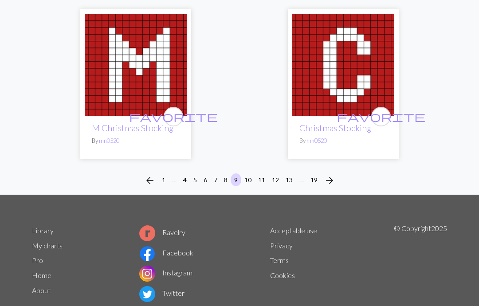
scroll to position [3096, 0]
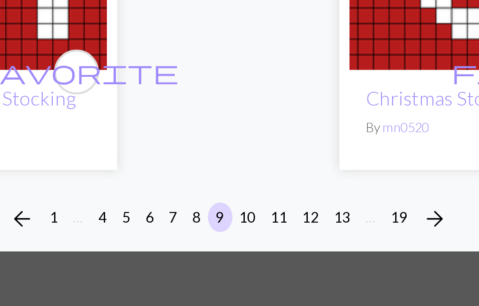
click at [241, 175] on button "10" at bounding box center [248, 181] width 14 height 13
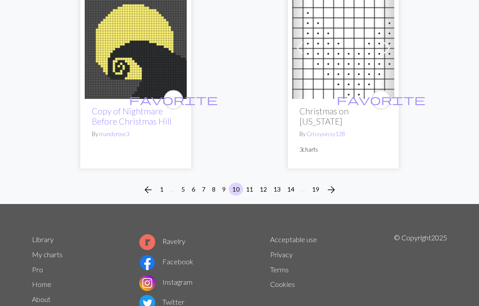
scroll to position [3026, 0]
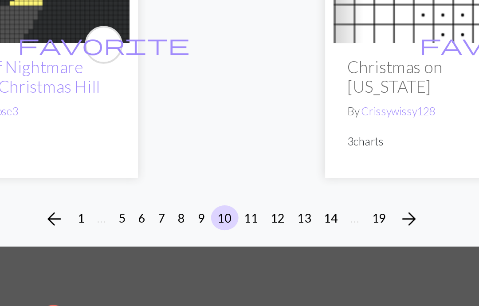
click at [243, 191] on button "11" at bounding box center [250, 197] width 14 height 13
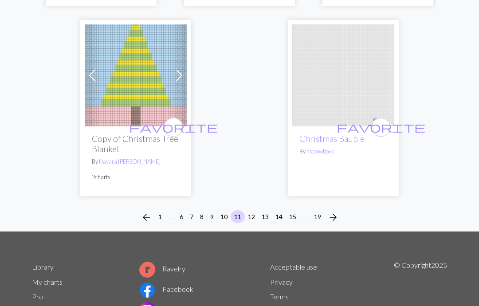
scroll to position [3088, 0]
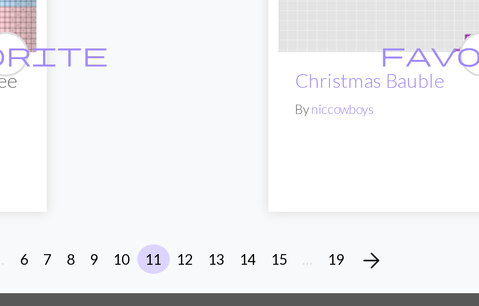
click at [244, 211] on button "12" at bounding box center [251, 217] width 14 height 13
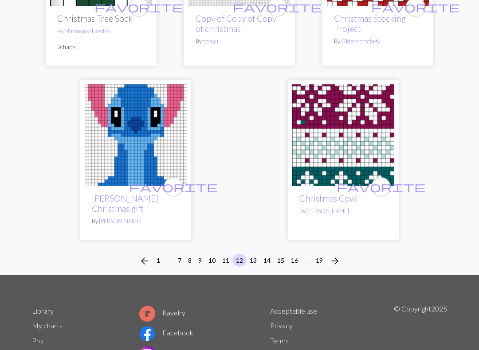
scroll to position [2952, 0]
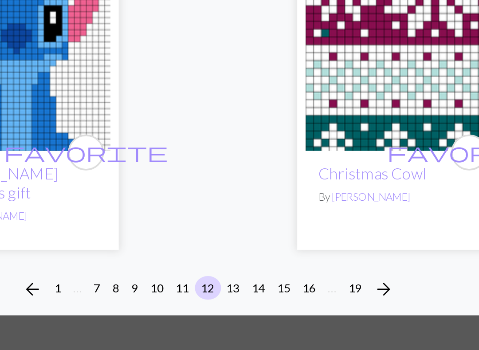
click at [246, 253] on button "13" at bounding box center [253, 259] width 14 height 13
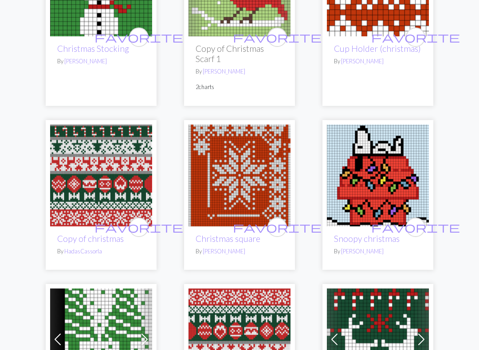
scroll to position [1680, 0]
click at [379, 159] on img at bounding box center [378, 176] width 102 height 102
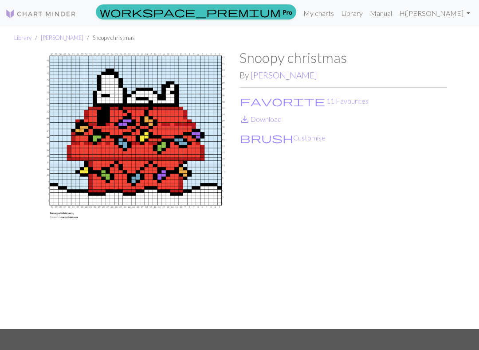
click at [185, 180] on img at bounding box center [136, 189] width 208 height 280
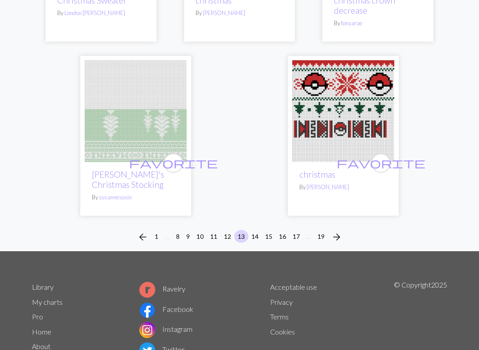
scroll to position [3036, 0]
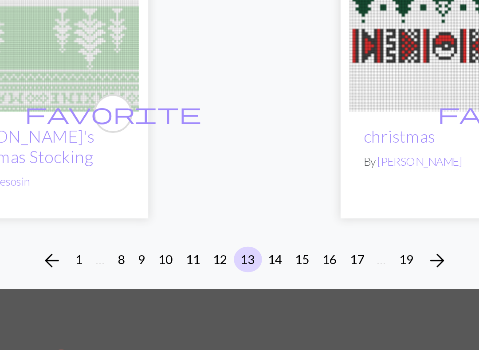
click at [248, 229] on button "14" at bounding box center [255, 235] width 14 height 13
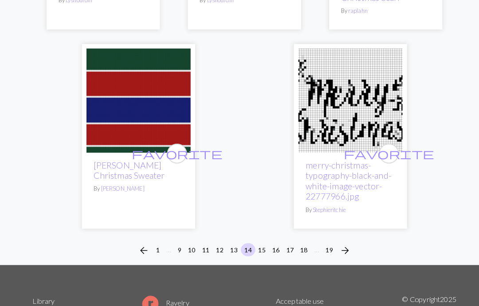
scroll to position [3064, 0]
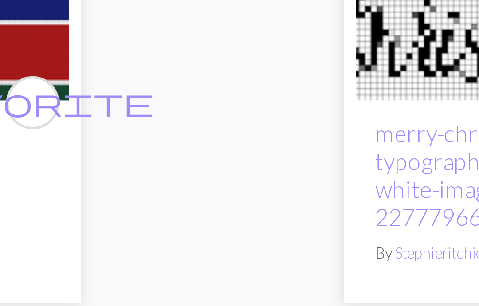
click at [250, 228] on button "15" at bounding box center [257, 234] width 14 height 13
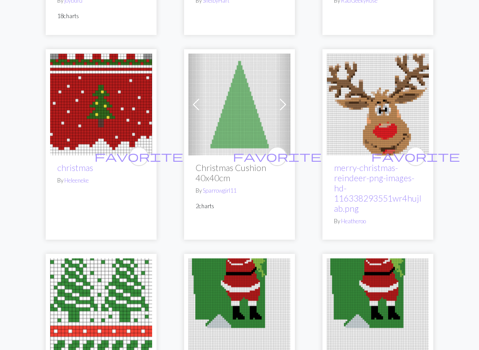
scroll to position [1356, 0]
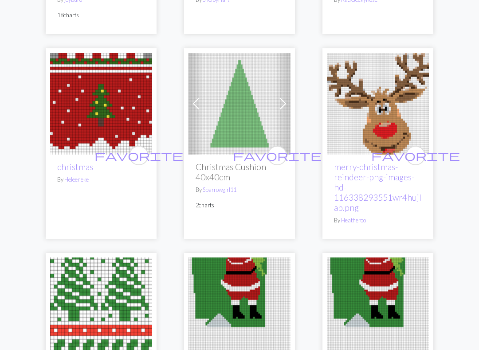
click at [416, 152] on span "favorite" at bounding box center [415, 156] width 89 height 14
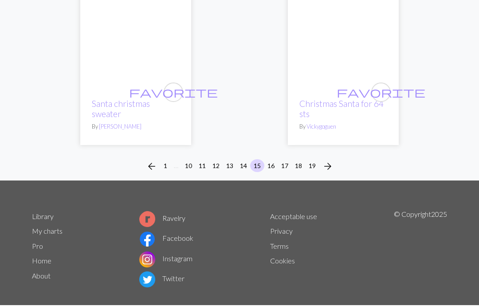
scroll to position [3070, 0]
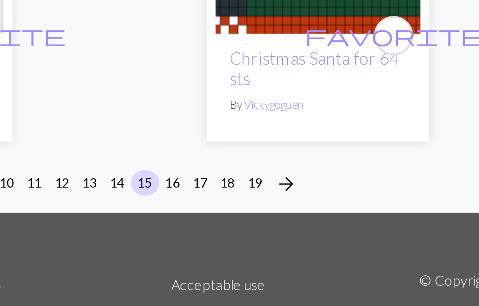
click at [264, 161] on button "16" at bounding box center [271, 167] width 14 height 13
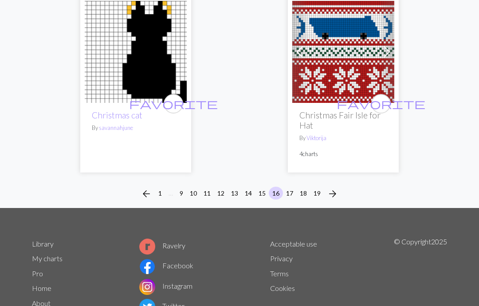
scroll to position [3062, 0]
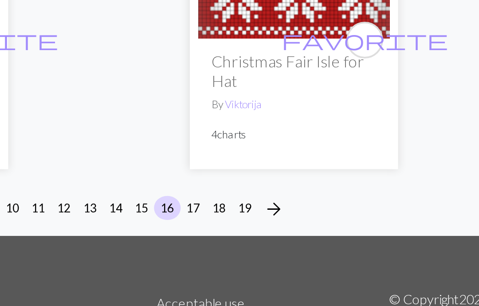
click at [283, 171] on button "17" at bounding box center [290, 177] width 14 height 13
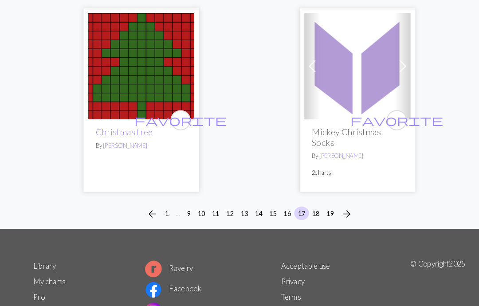
scroll to position [2990, 0]
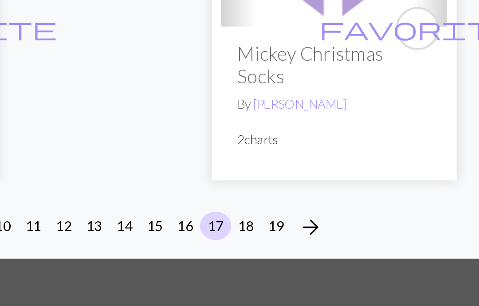
click at [296, 185] on button "18" at bounding box center [303, 191] width 14 height 13
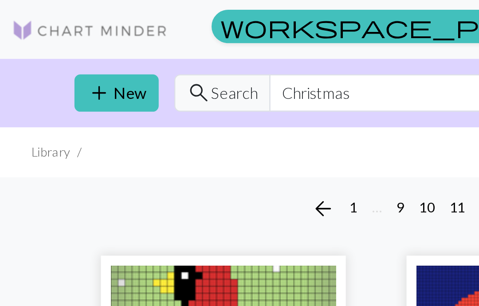
click at [111, 64] on ul "Library" at bounding box center [239, 69] width 479 height 23
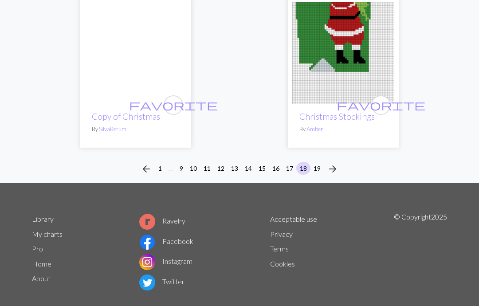
scroll to position [3020, 0]
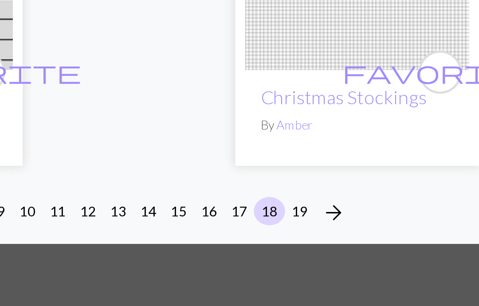
click at [310, 189] on button "19" at bounding box center [317, 195] width 14 height 13
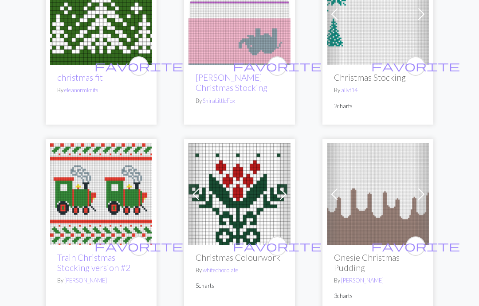
scroll to position [331, 0]
